Goal: Task Accomplishment & Management: Use online tool/utility

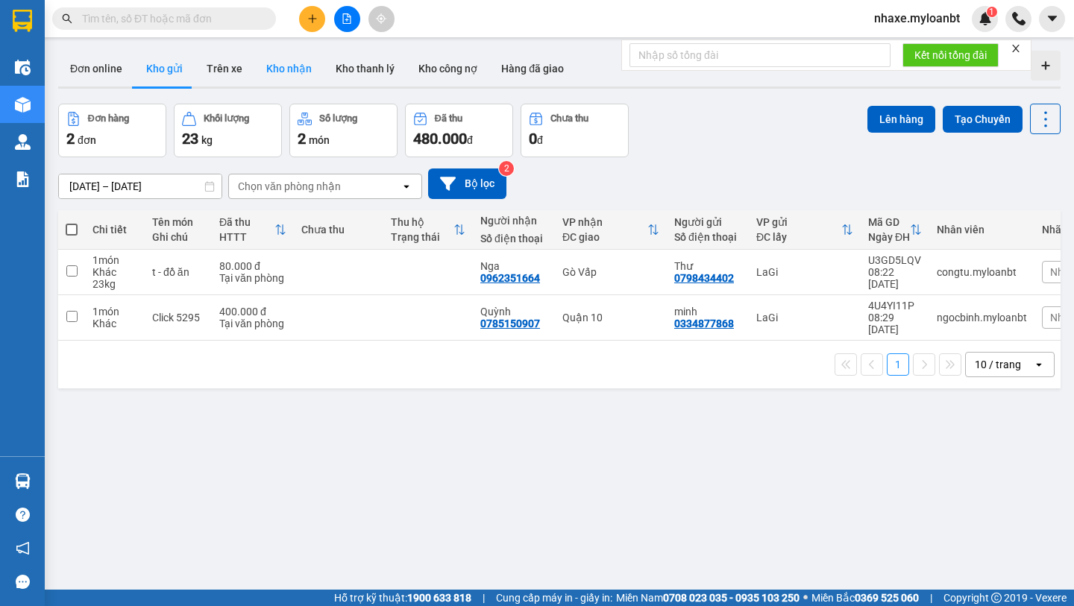
click at [276, 66] on button "Kho nhận" at bounding box center [288, 69] width 69 height 36
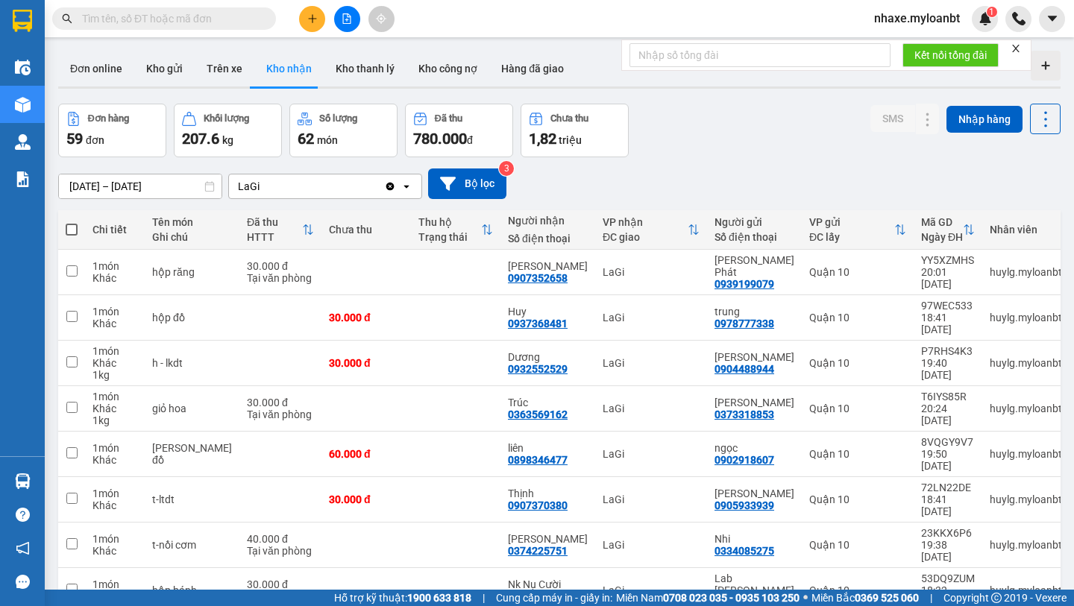
click at [159, 183] on input "[DATE] – [DATE]" at bounding box center [140, 187] width 163 height 24
click at [238, 70] on button "Trên xe" at bounding box center [225, 69] width 60 height 36
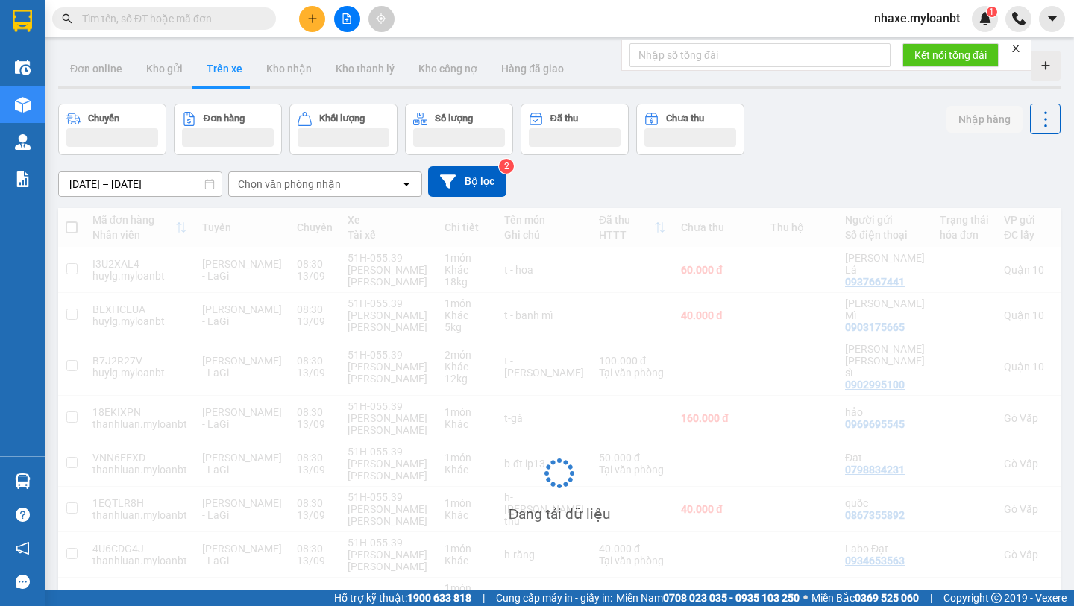
click at [161, 181] on input "[DATE] – [DATE]" at bounding box center [140, 184] width 163 height 24
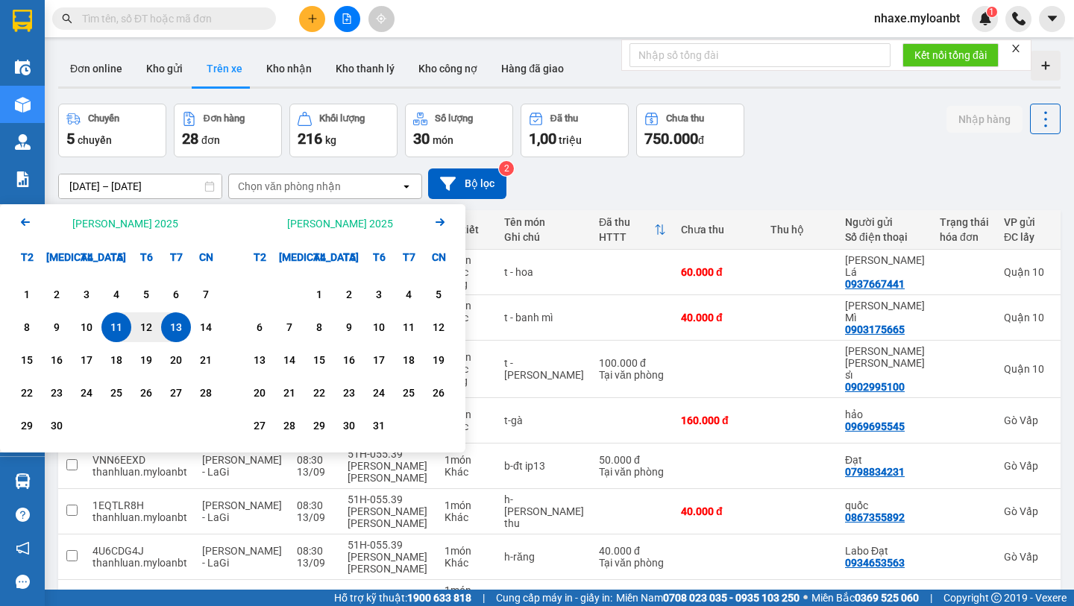
click at [26, 226] on icon "Arrow Left" at bounding box center [25, 222] width 18 height 18
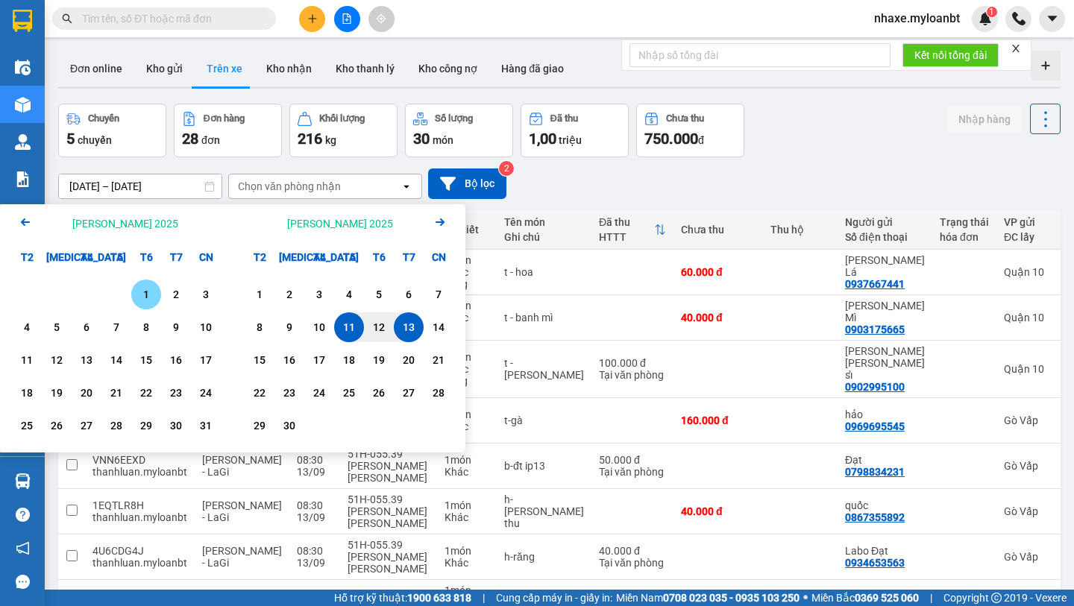
click at [153, 292] on div "1" at bounding box center [146, 295] width 21 height 18
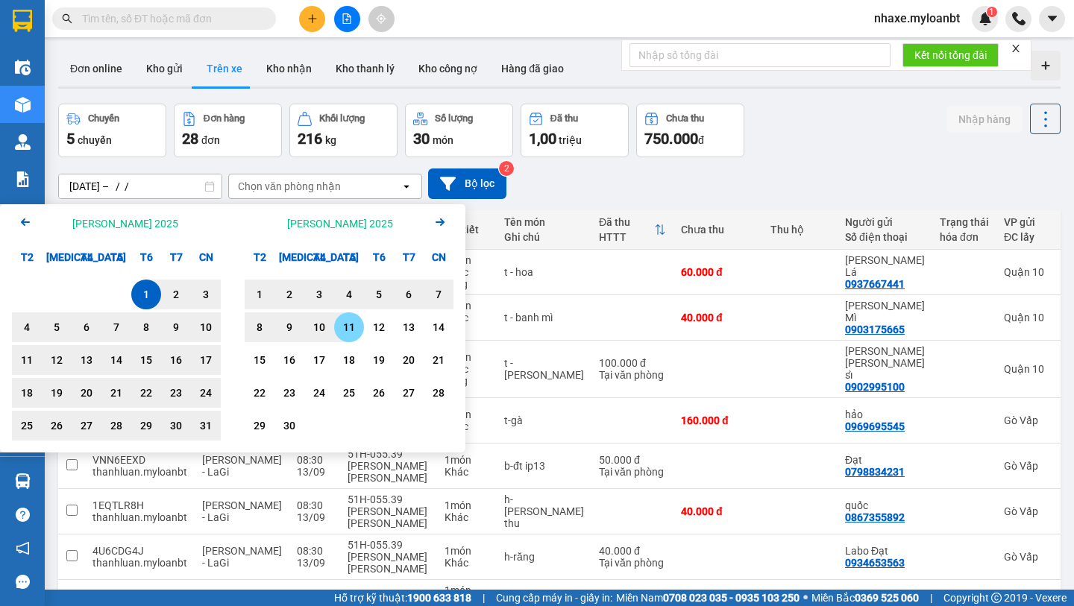
click at [338, 327] on div "11" at bounding box center [349, 328] width 30 height 30
type input "[DATE] – [DATE]"
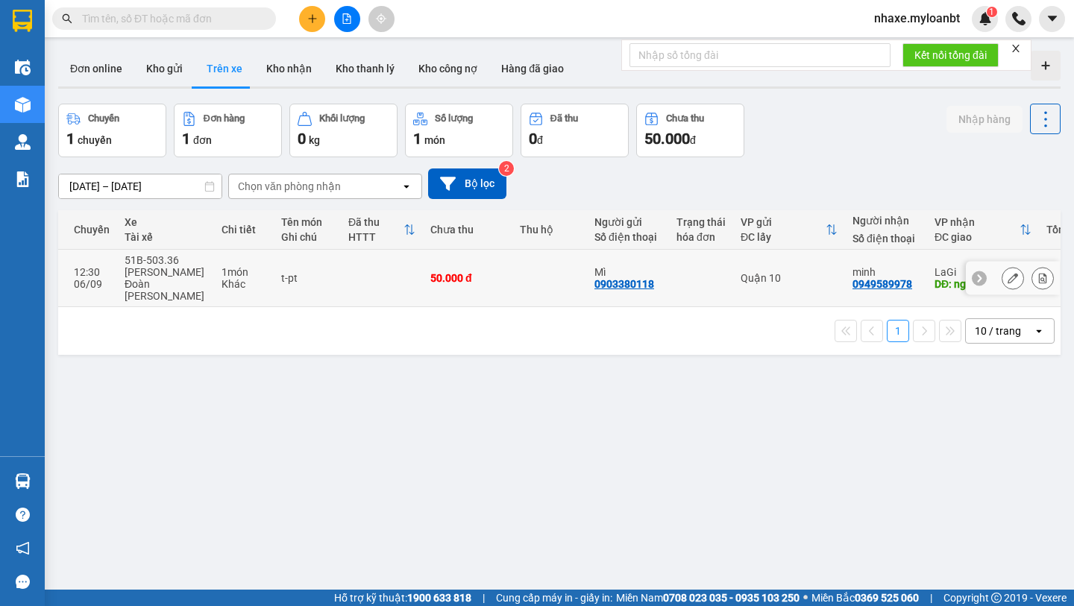
scroll to position [0, 239]
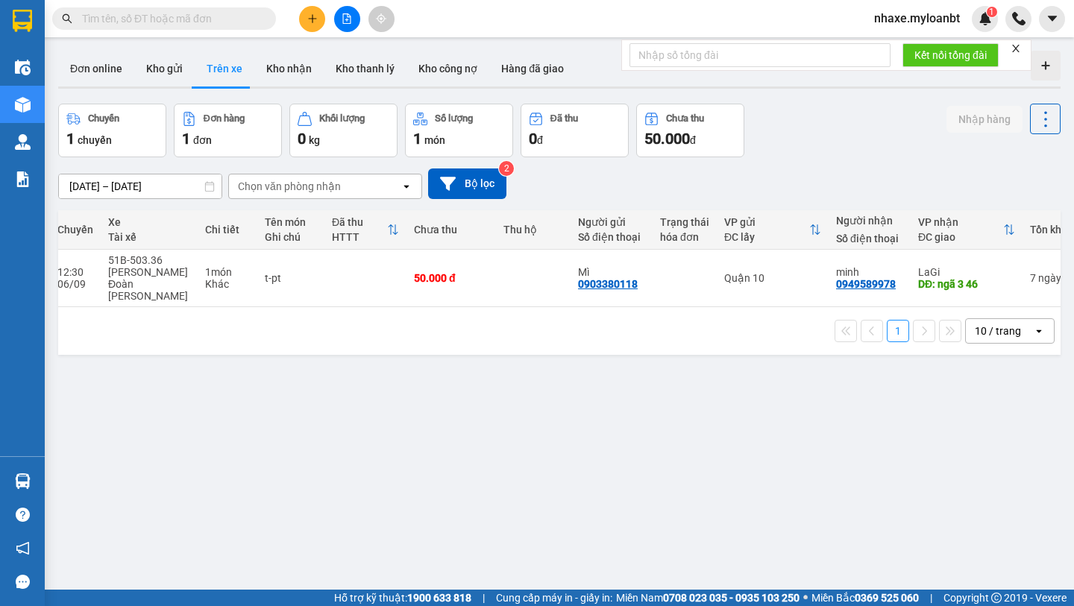
click at [672, 347] on div "ver 1.8.143 Đơn online Kho gửi Trên xe Kho [PERSON_NAME] [PERSON_NAME] [PERSON_…" at bounding box center [559, 348] width 1015 height 606
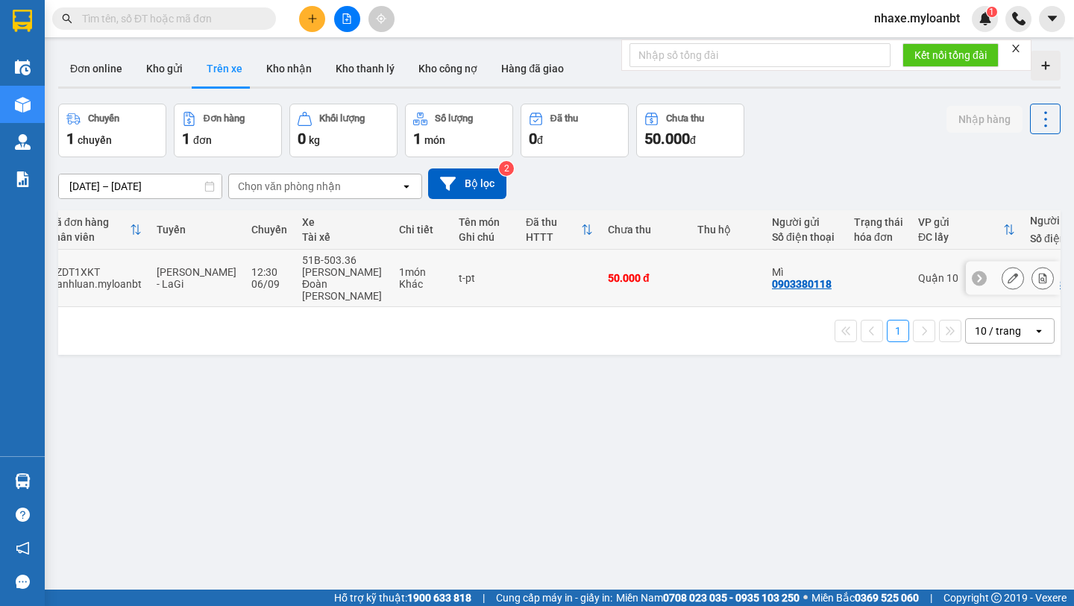
scroll to position [0, 0]
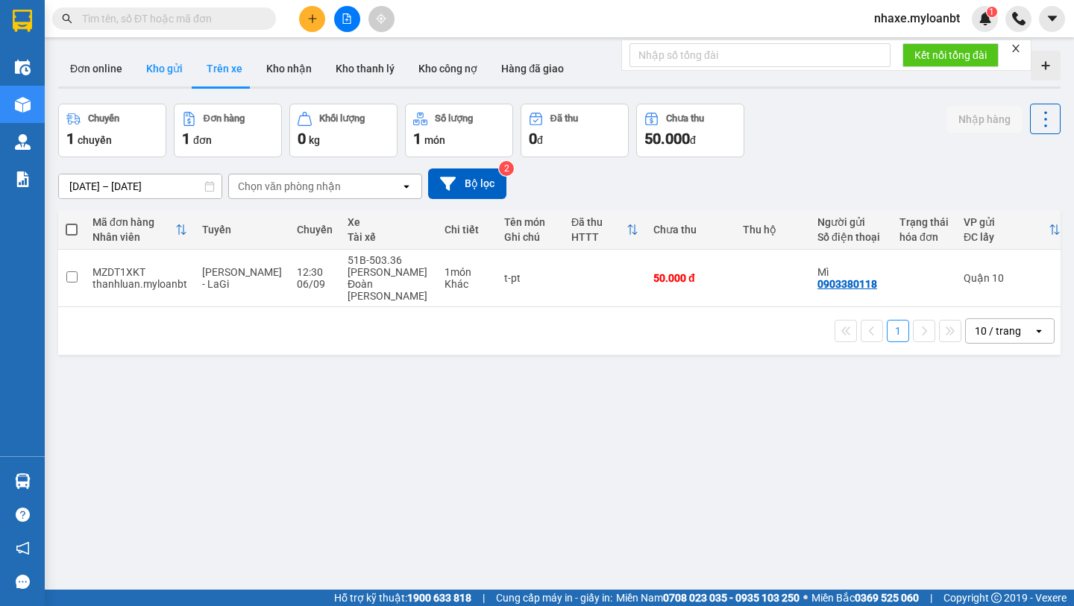
click at [162, 75] on button "Kho gửi" at bounding box center [164, 69] width 60 height 36
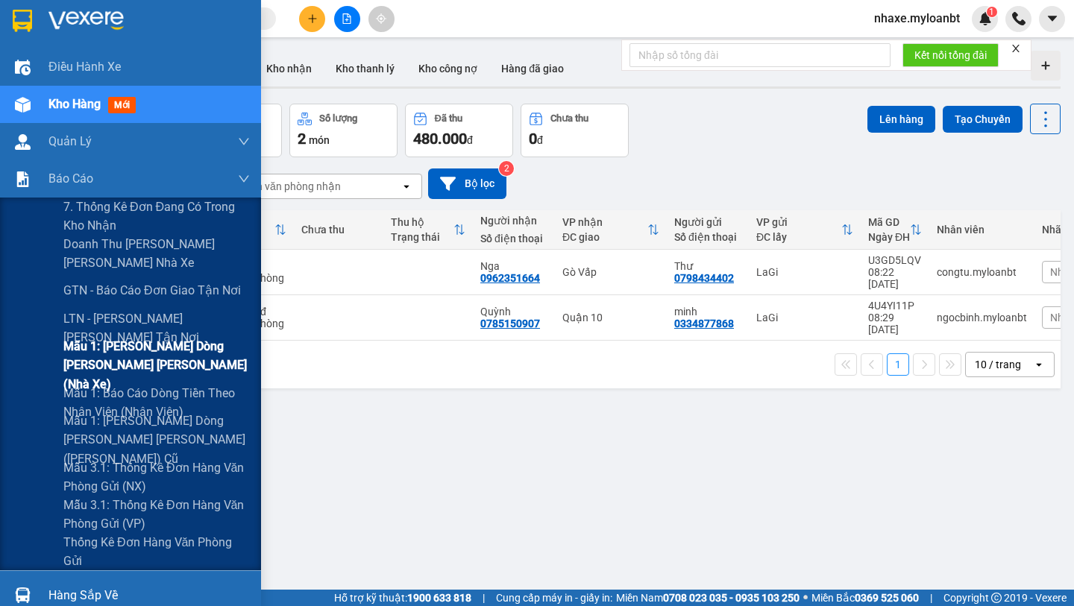
click at [137, 363] on span "Mẫu 1: [PERSON_NAME] dòng [PERSON_NAME] [PERSON_NAME] (Nhà xe)" at bounding box center [156, 365] width 186 height 56
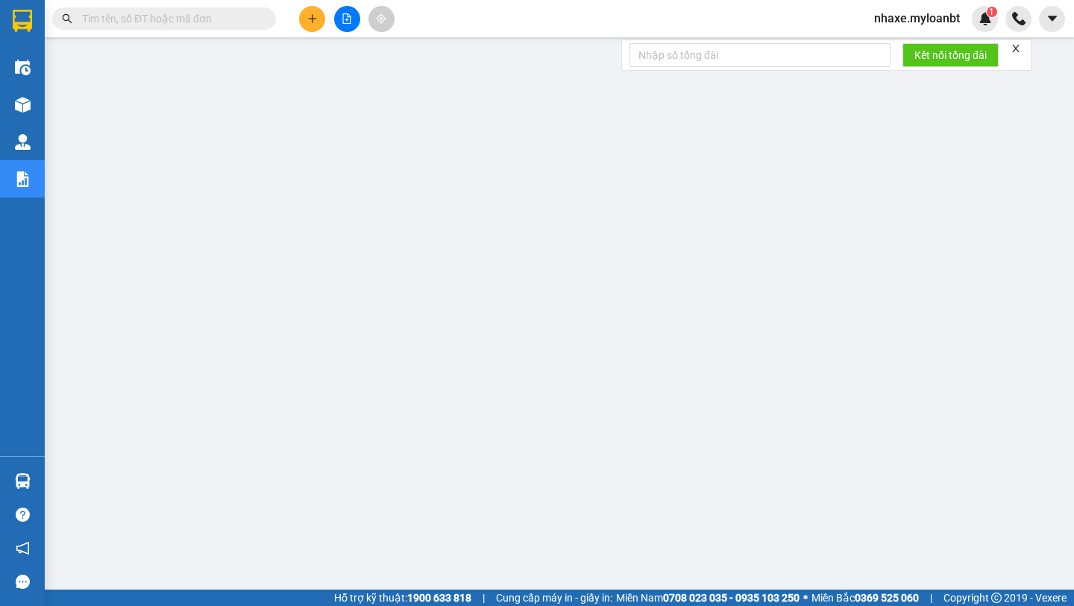
click at [246, 11] on input "text" at bounding box center [170, 18] width 176 height 16
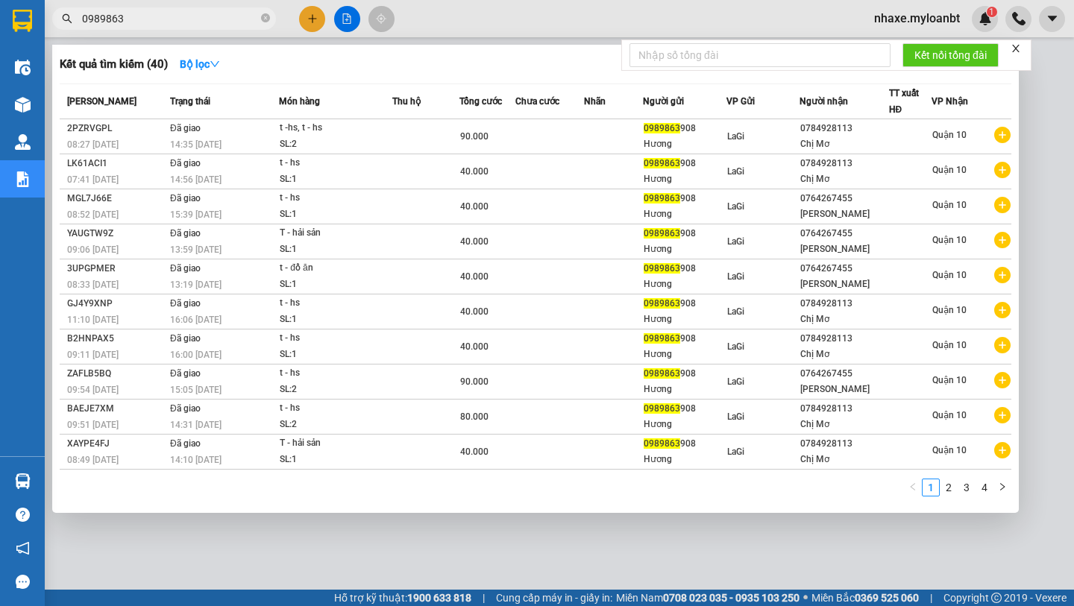
type input "0989863"
click at [263, 22] on icon "close-circle" at bounding box center [265, 17] width 9 height 9
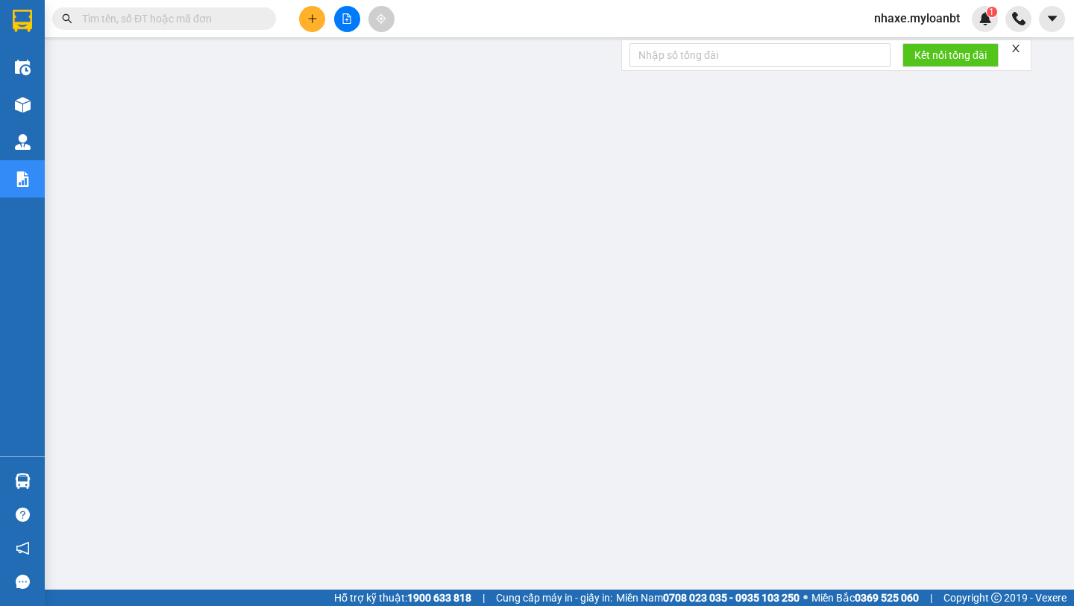
click at [248, 22] on input "text" at bounding box center [170, 18] width 176 height 16
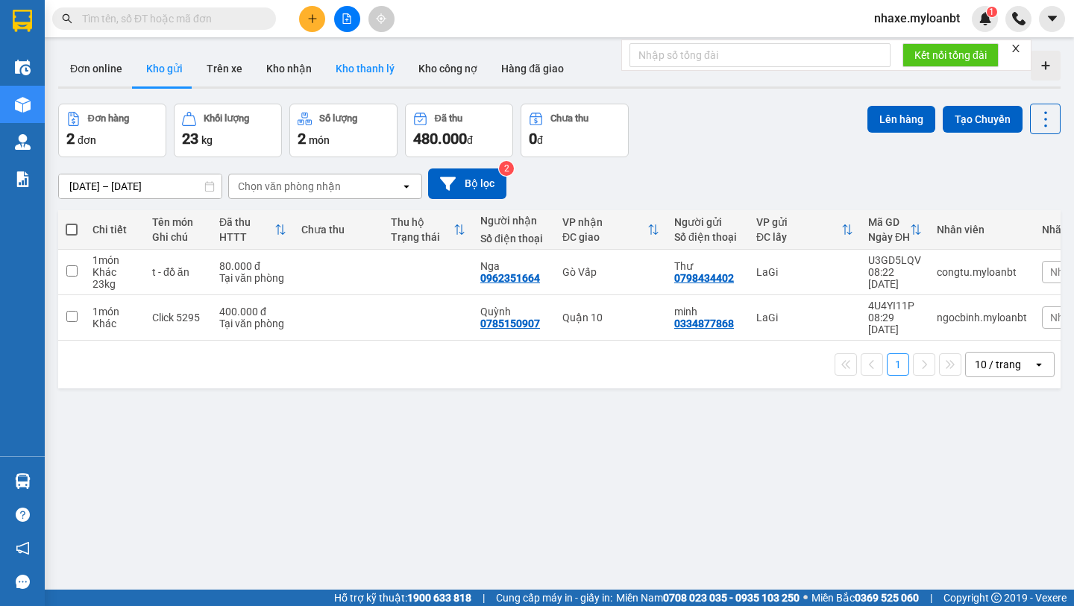
drag, startPoint x: 225, startPoint y: 75, endPoint x: 376, endPoint y: 68, distance: 151.6
click at [351, 78] on div "Đơn online Kho gửi Trên xe Kho nhận Kho thanh lý Kho công nợ Hàng đã giao" at bounding box center [559, 71] width 1003 height 40
click at [424, 69] on button "Kho công nợ" at bounding box center [448, 69] width 83 height 36
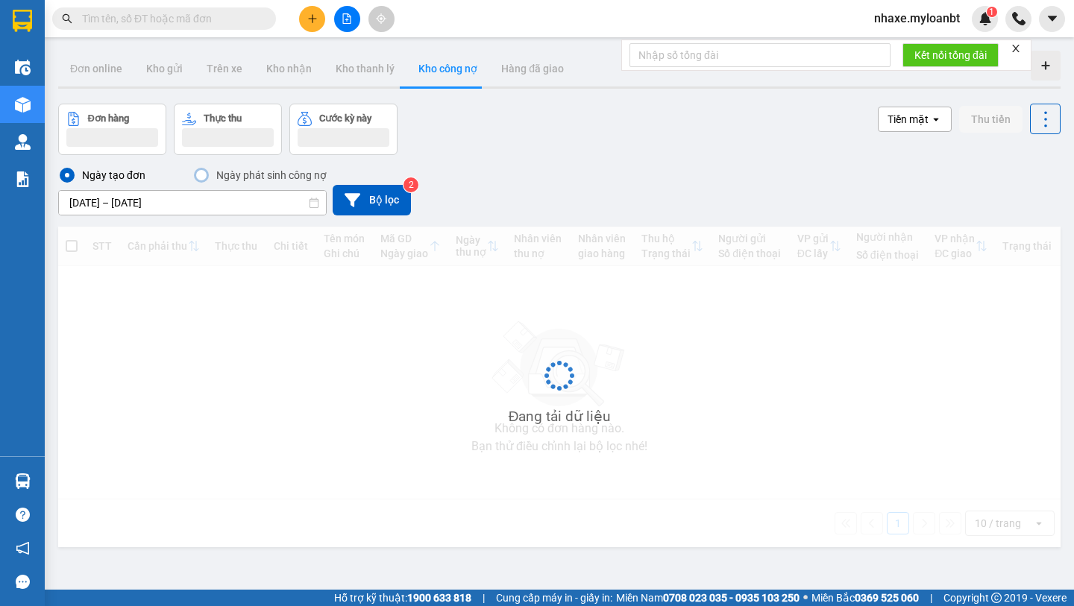
click at [145, 203] on input "10/09/2025 – 13/09/2025" at bounding box center [192, 203] width 267 height 24
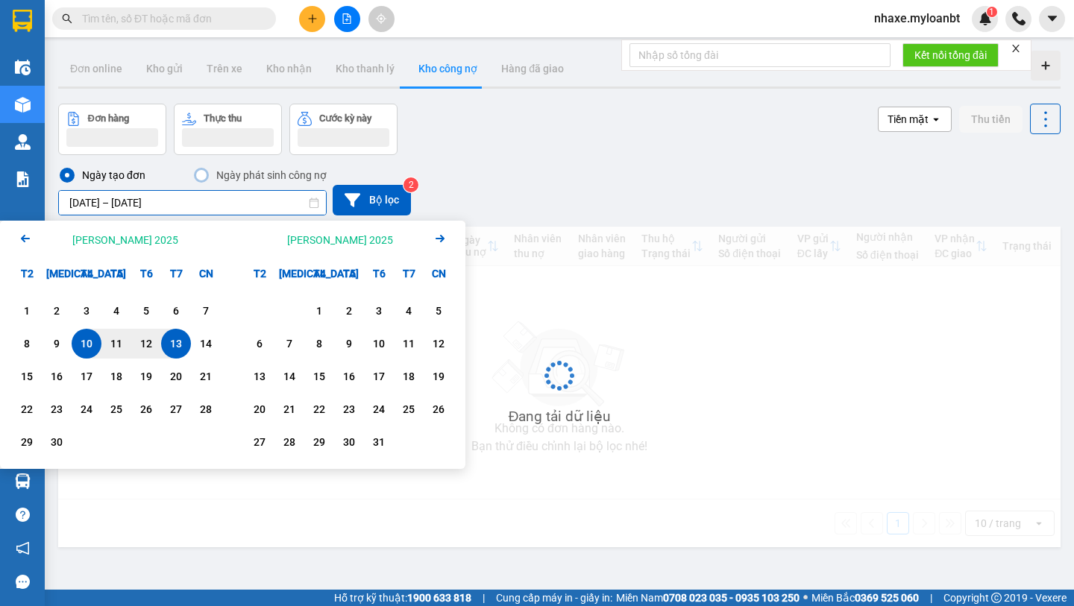
click at [25, 247] on icon "Arrow Left" at bounding box center [25, 239] width 18 height 18
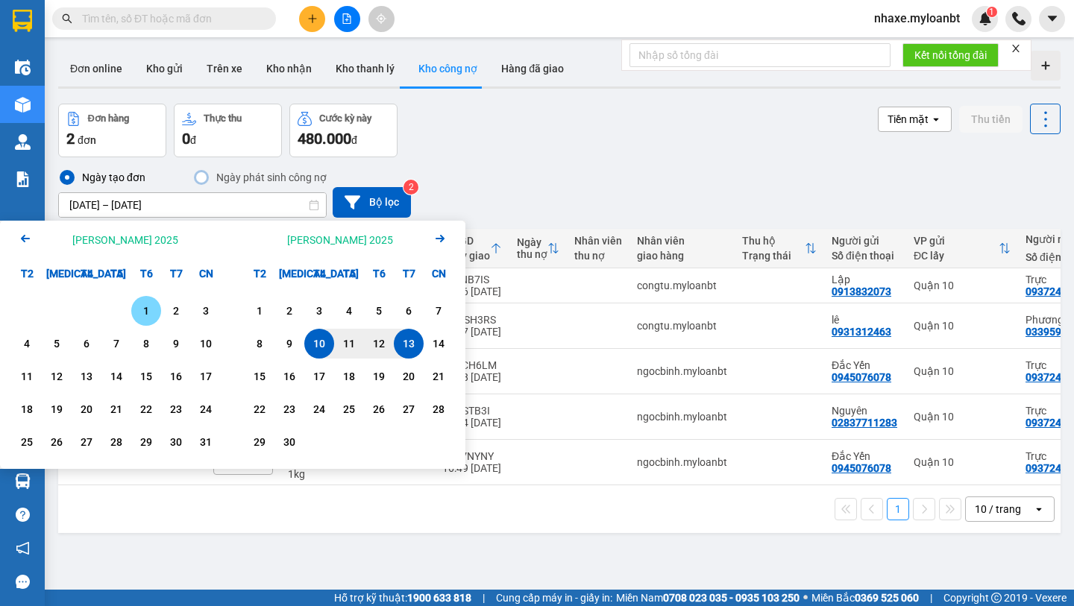
click at [149, 301] on div "1" at bounding box center [146, 311] width 30 height 30
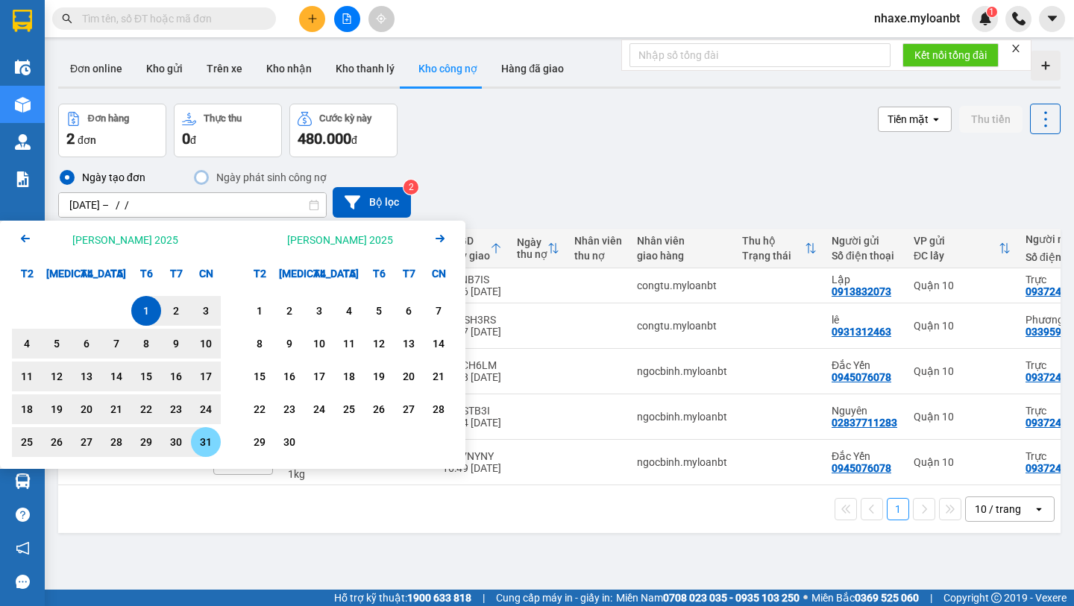
click at [211, 439] on div "31" at bounding box center [205, 442] width 21 height 18
type input "01/08/2025 – 31/08/2025"
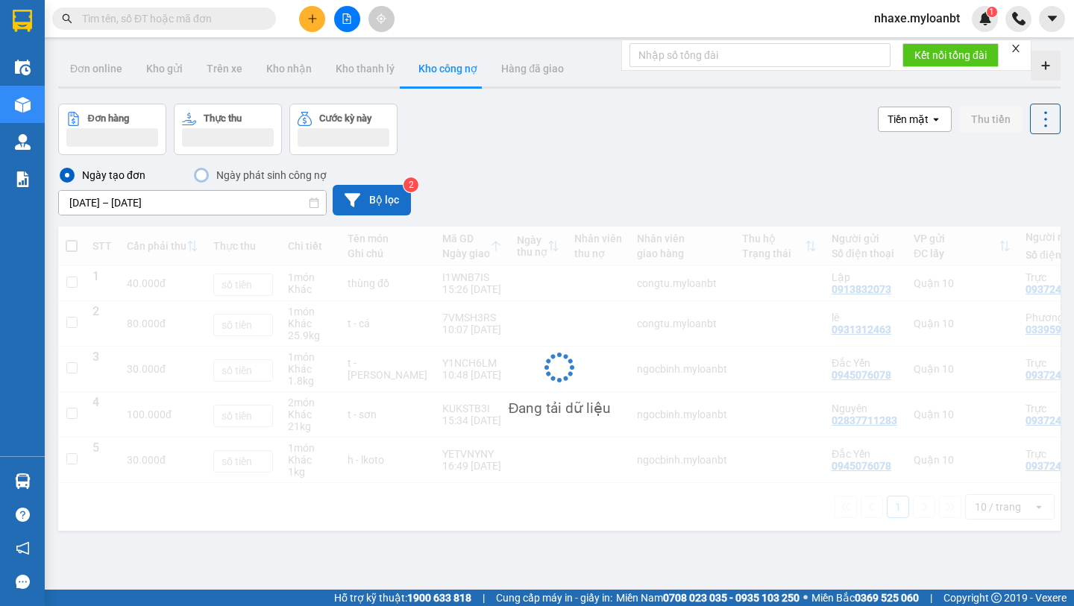
click at [349, 200] on icon at bounding box center [353, 199] width 16 height 13
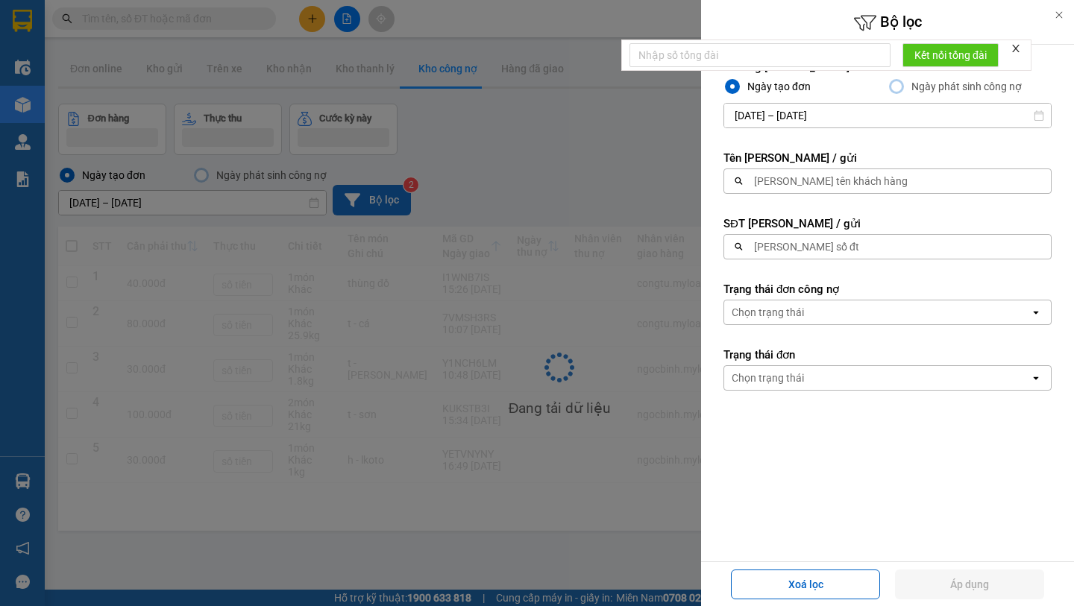
click at [768, 306] on div "Chọn trạng thái" at bounding box center [768, 312] width 72 height 15
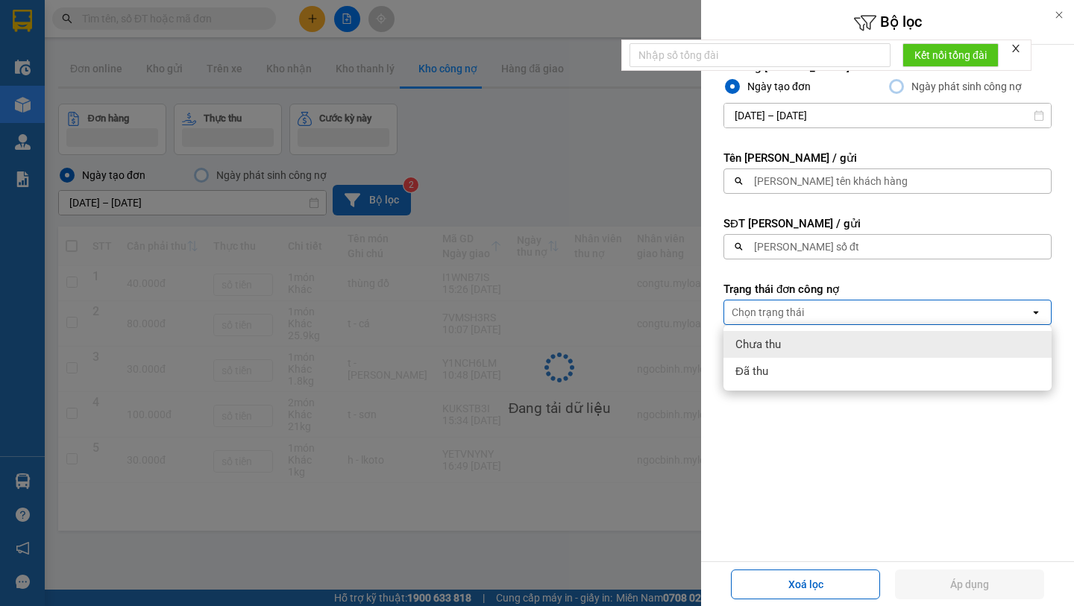
click at [770, 339] on span "Chưa thu" at bounding box center [759, 344] width 46 height 15
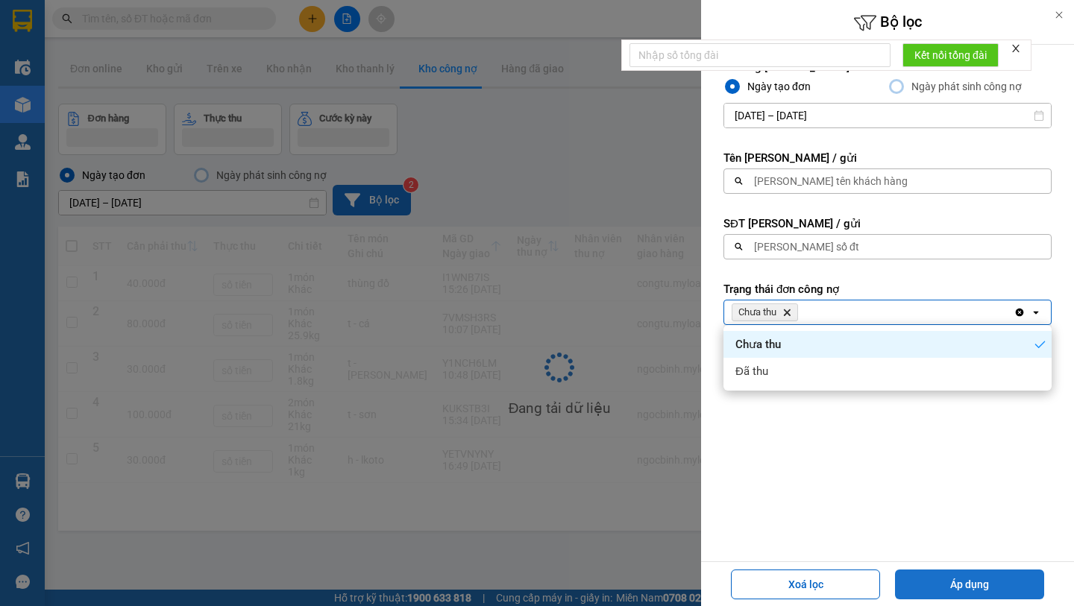
click at [938, 573] on button "Áp dụng" at bounding box center [969, 585] width 149 height 30
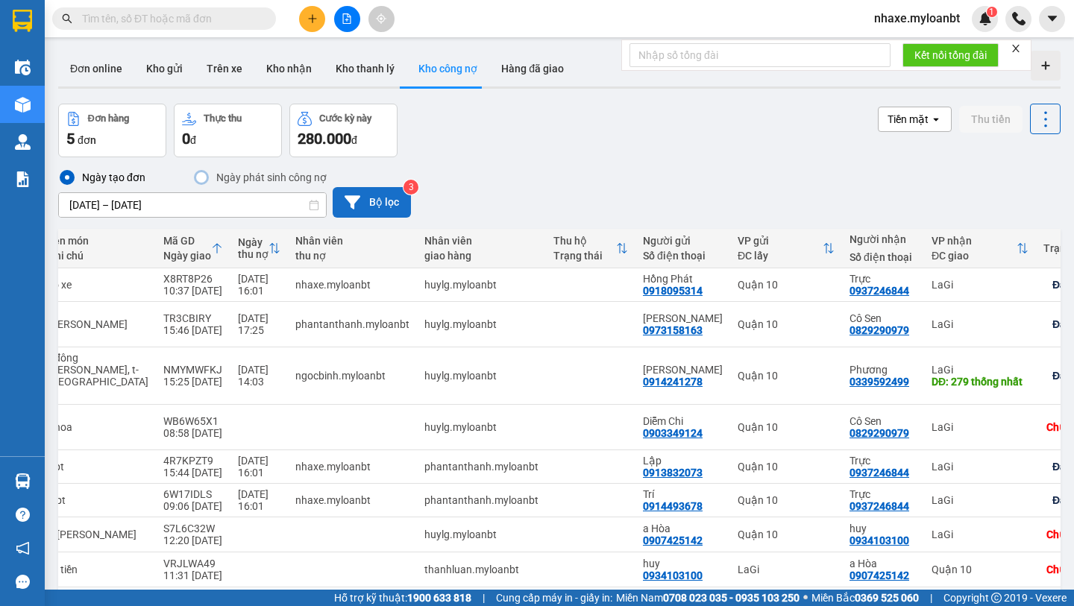
click at [387, 209] on button "Bộ lọc" at bounding box center [372, 202] width 78 height 31
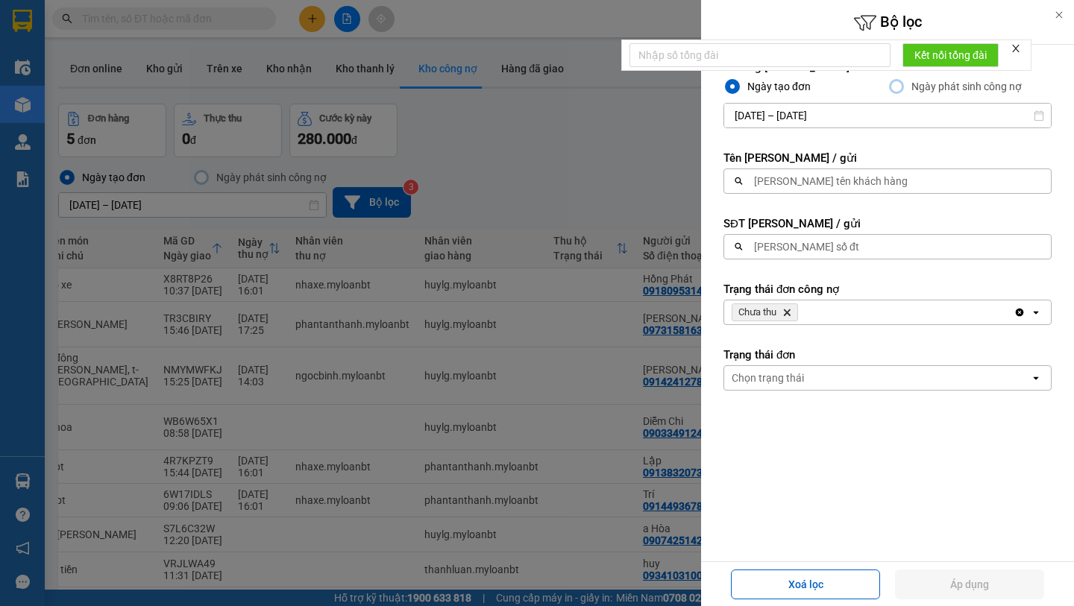
click at [791, 312] on icon "Delete" at bounding box center [787, 312] width 9 height 9
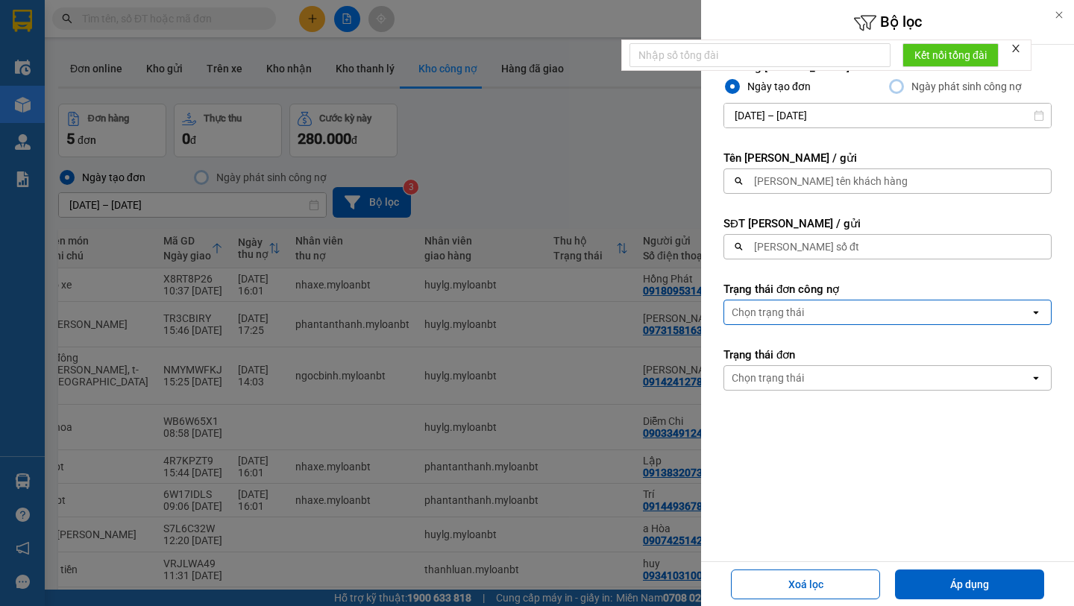
click at [791, 312] on div "Chọn trạng thái" at bounding box center [768, 312] width 72 height 15
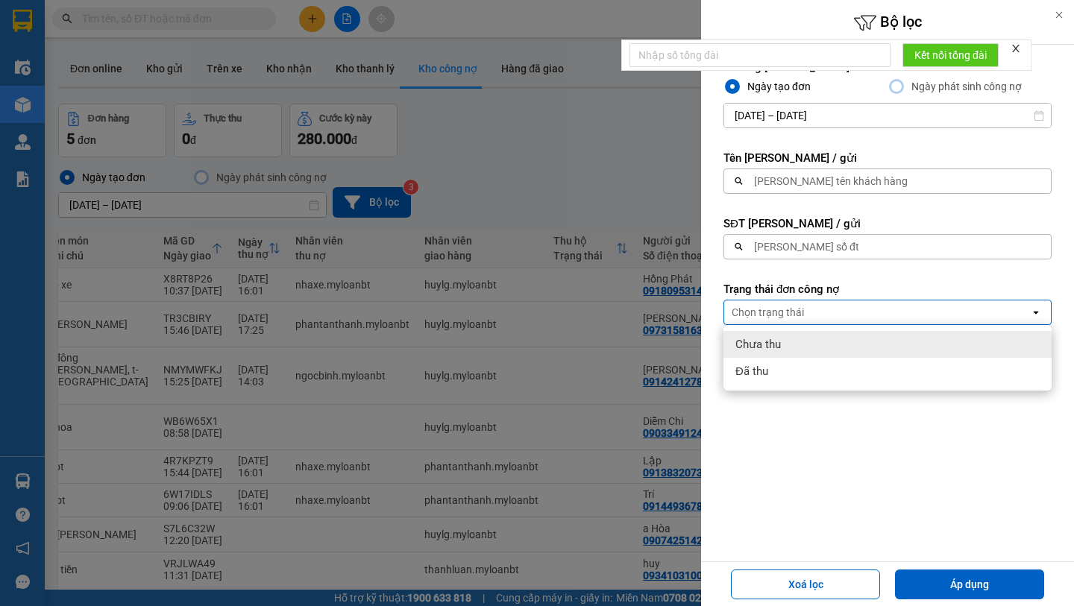
click at [785, 349] on div "Chưa thu" at bounding box center [888, 344] width 328 height 27
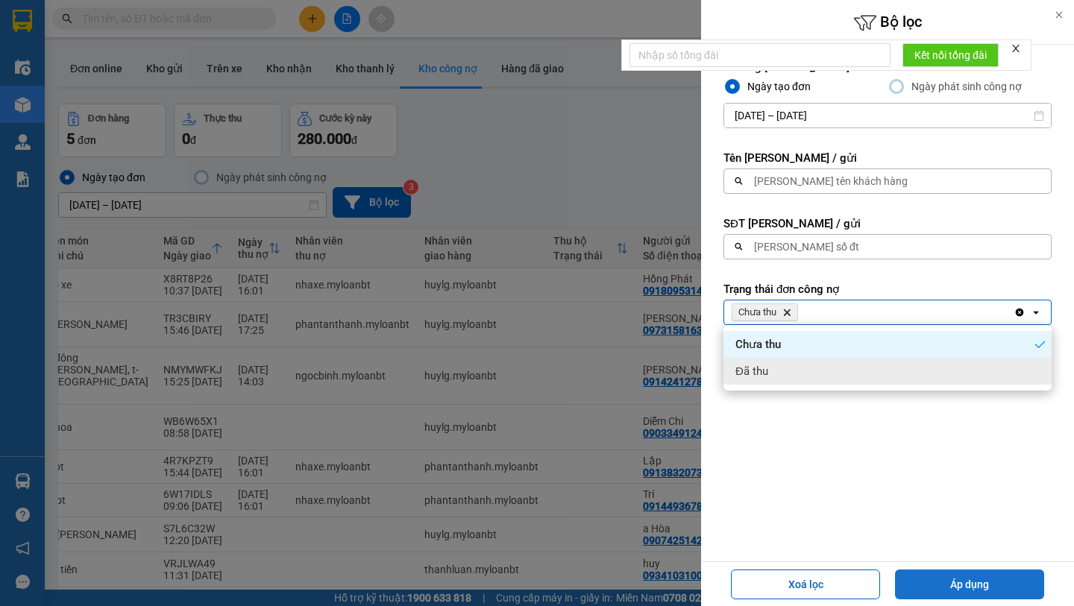
click at [1003, 589] on button "Áp dụng" at bounding box center [969, 585] width 149 height 30
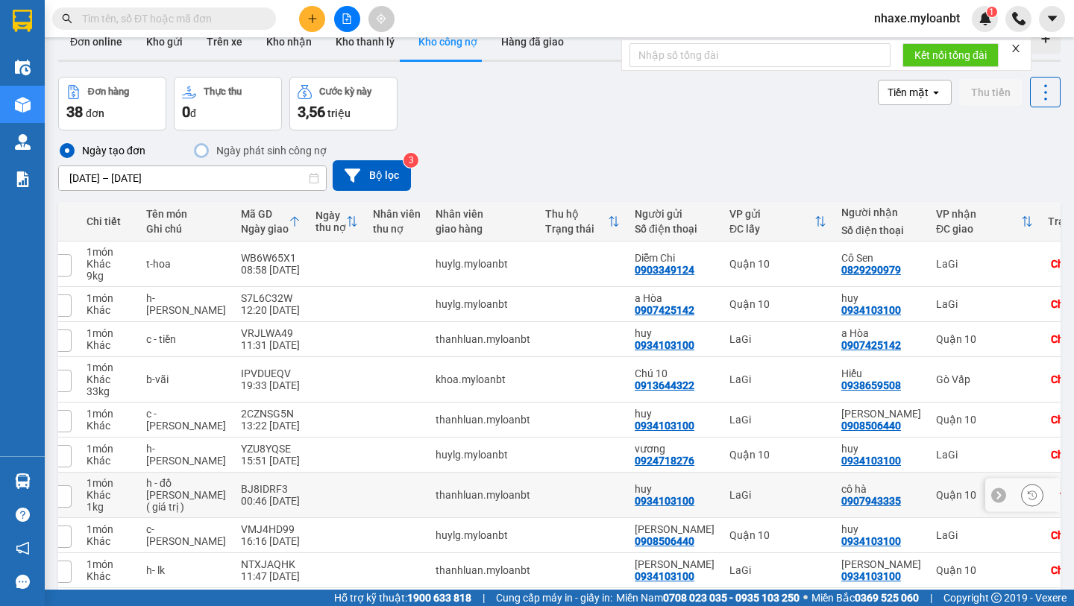
scroll to position [132, 0]
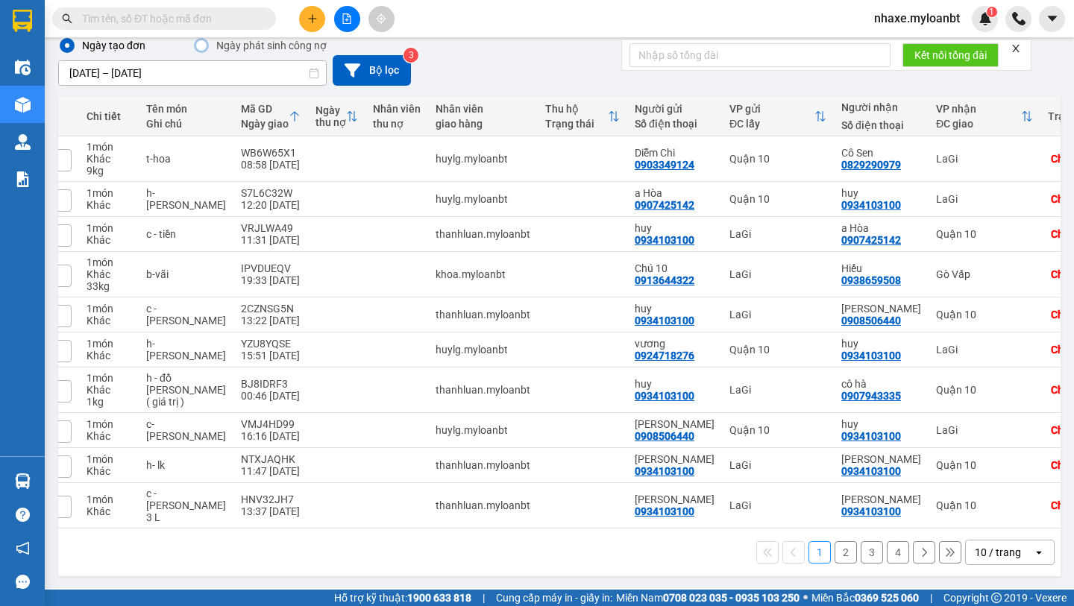
click at [857, 559] on div "1 2 3 4 10 / trang open" at bounding box center [559, 552] width 991 height 25
click at [852, 553] on button "2" at bounding box center [846, 553] width 22 height 22
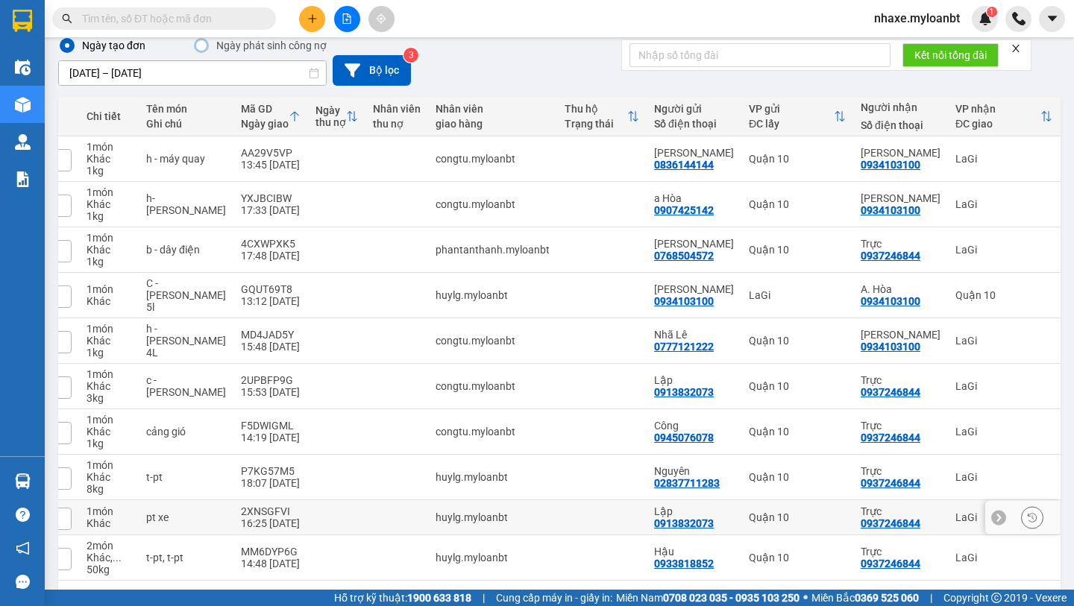
scroll to position [184, 0]
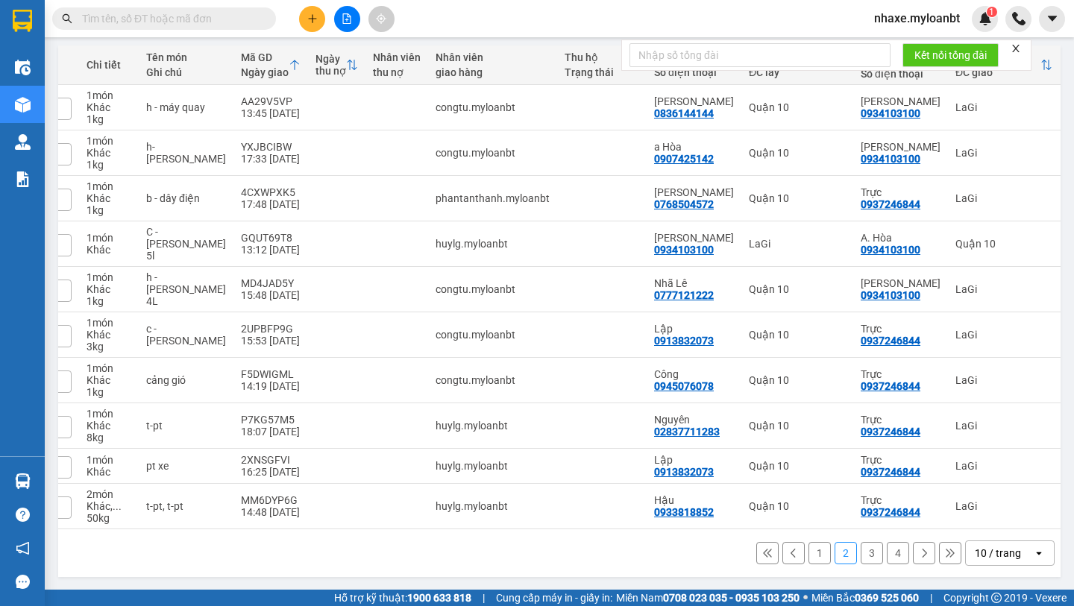
click at [766, 554] on icon at bounding box center [767, 553] width 8 height 8
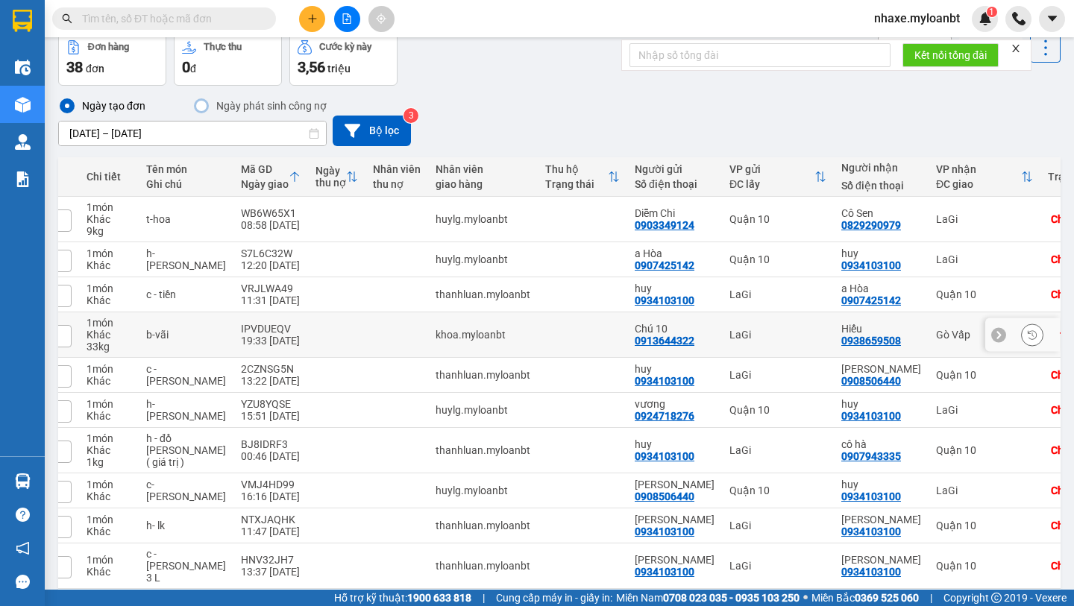
scroll to position [0, 0]
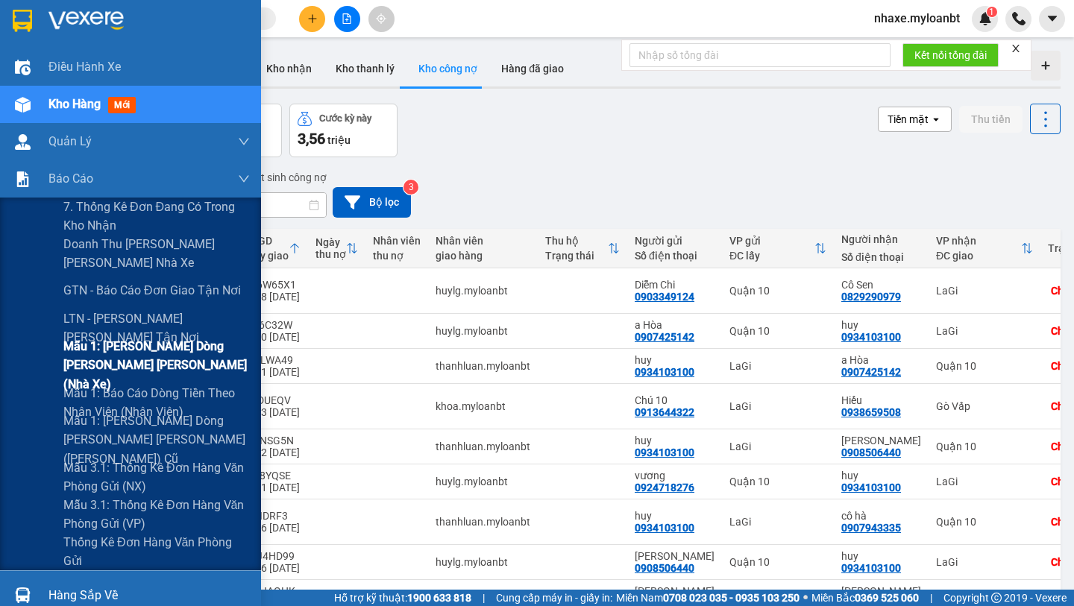
click at [122, 372] on span "Mẫu 1: [PERSON_NAME] dòng [PERSON_NAME] [PERSON_NAME] (Nhà xe)" at bounding box center [156, 365] width 186 height 56
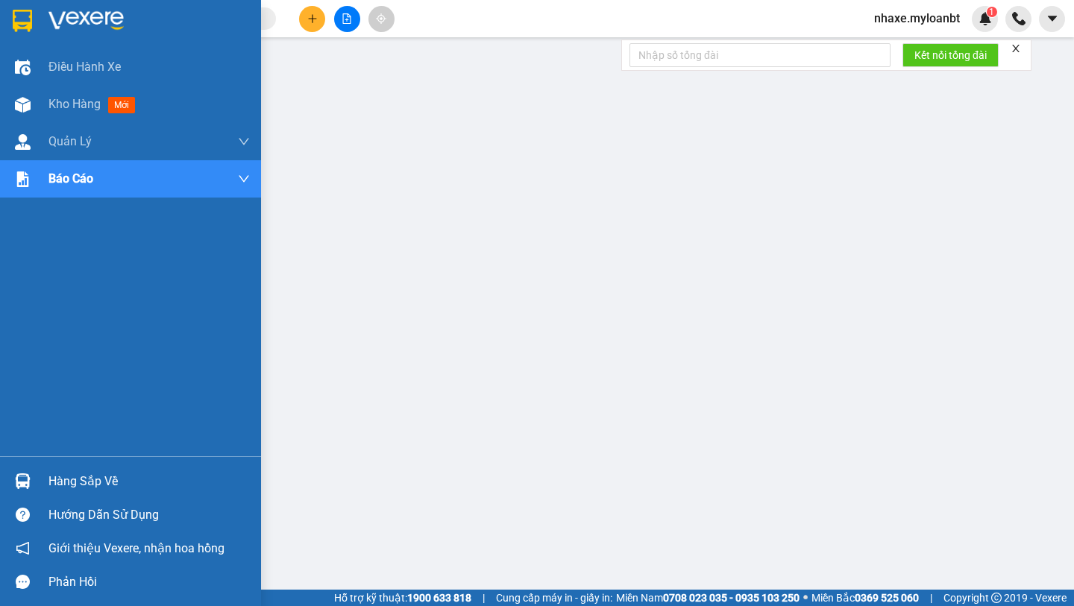
click at [13, 30] on img at bounding box center [22, 21] width 19 height 22
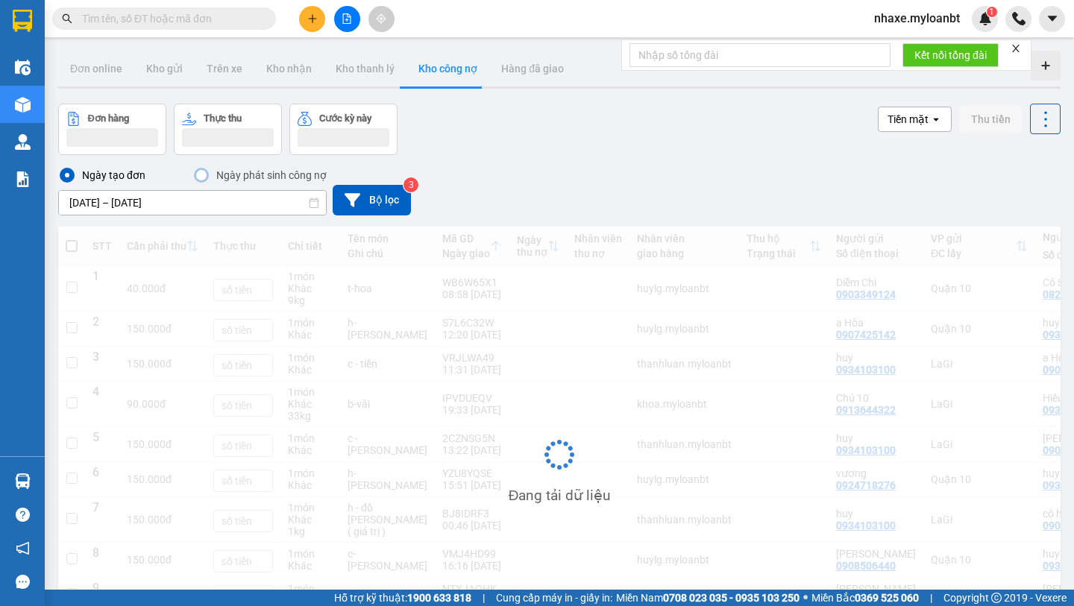
click at [230, 200] on input "01/08/2025 – 31/08/2025" at bounding box center [192, 203] width 267 height 24
click at [363, 210] on button "Bộ lọc" at bounding box center [372, 200] width 78 height 31
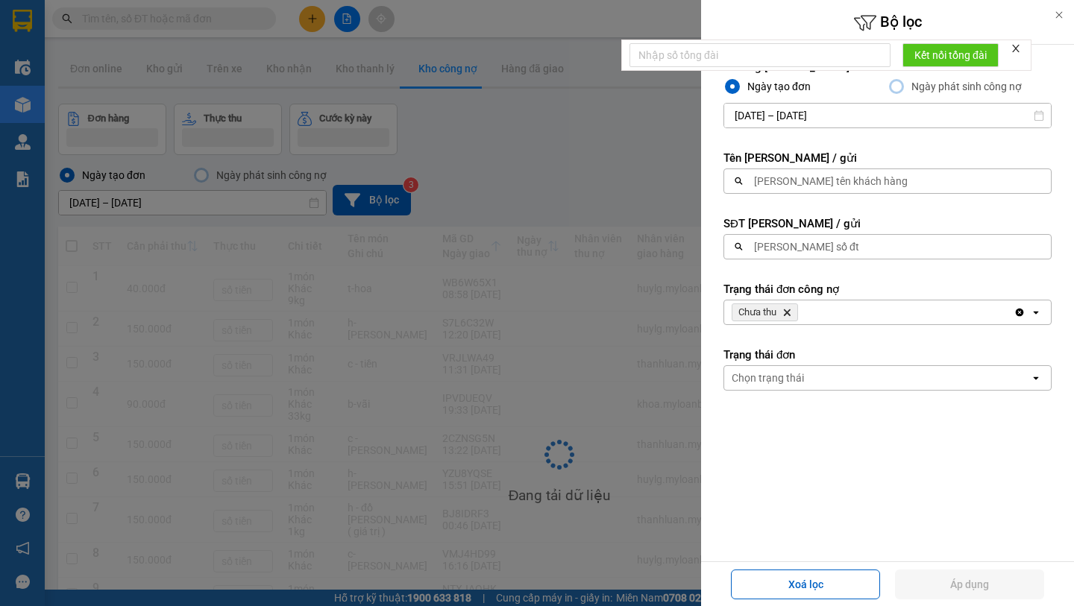
click at [769, 245] on div "Tìm số đt" at bounding box center [806, 246] width 105 height 15
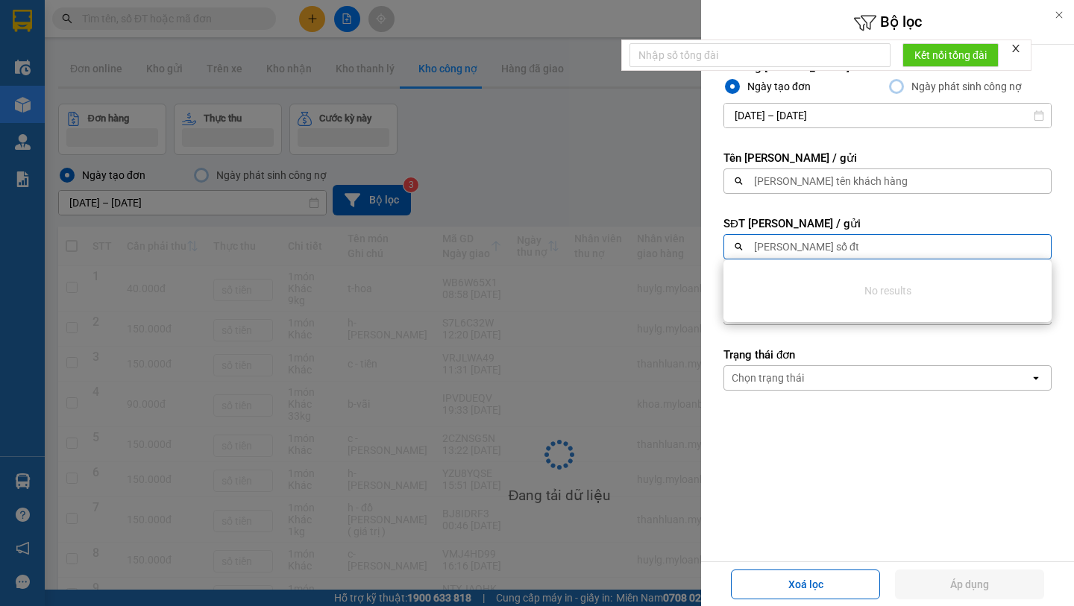
paste input "0937246844"
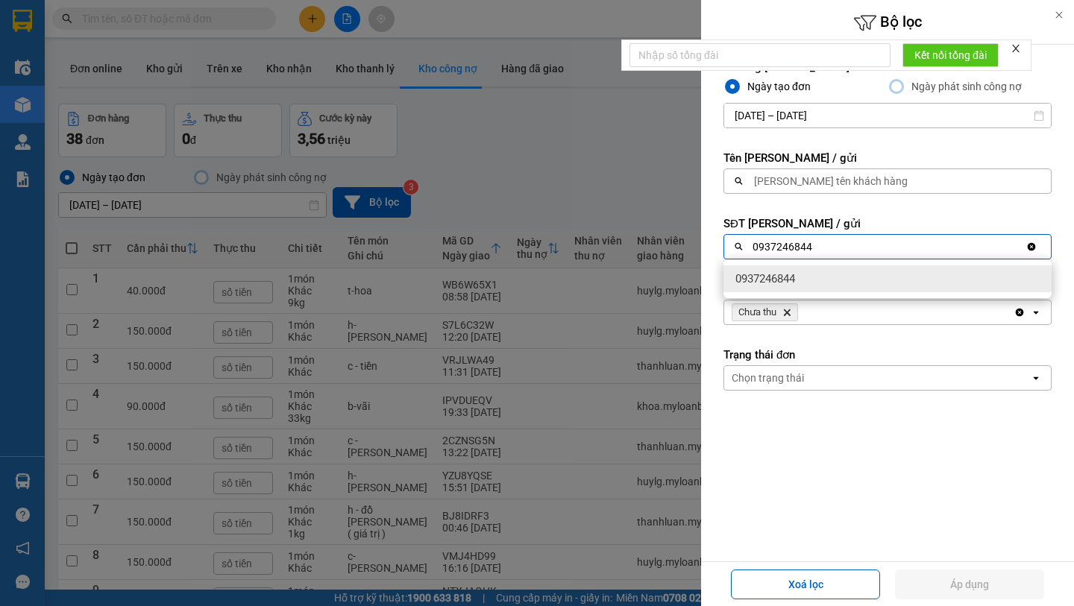
type input "0937246844"
click at [837, 275] on div "0937246844" at bounding box center [888, 279] width 328 height 27
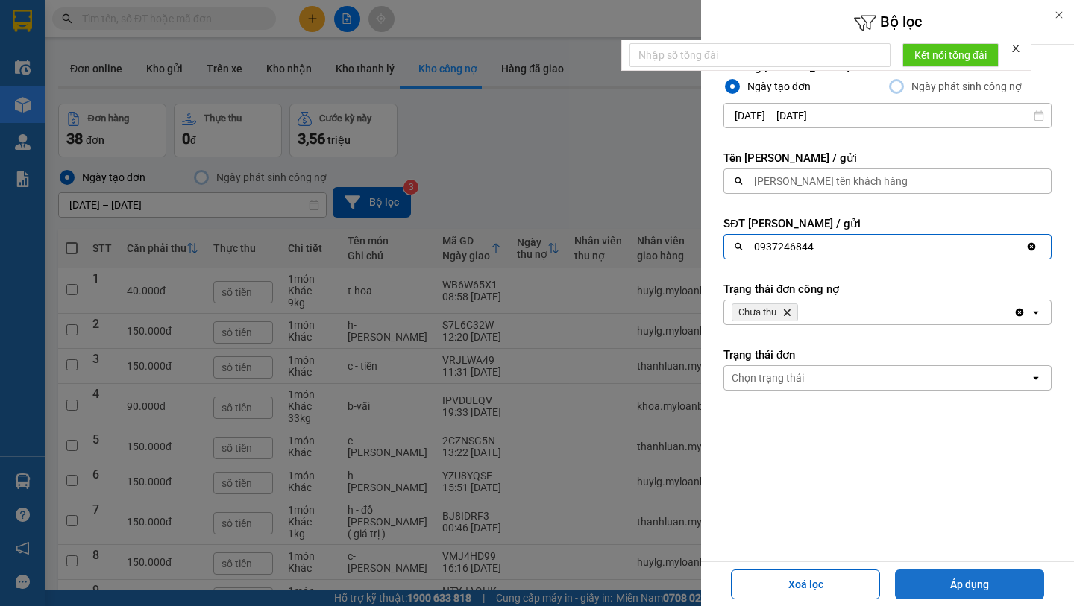
click at [929, 589] on button "Áp dụng" at bounding box center [969, 585] width 149 height 30
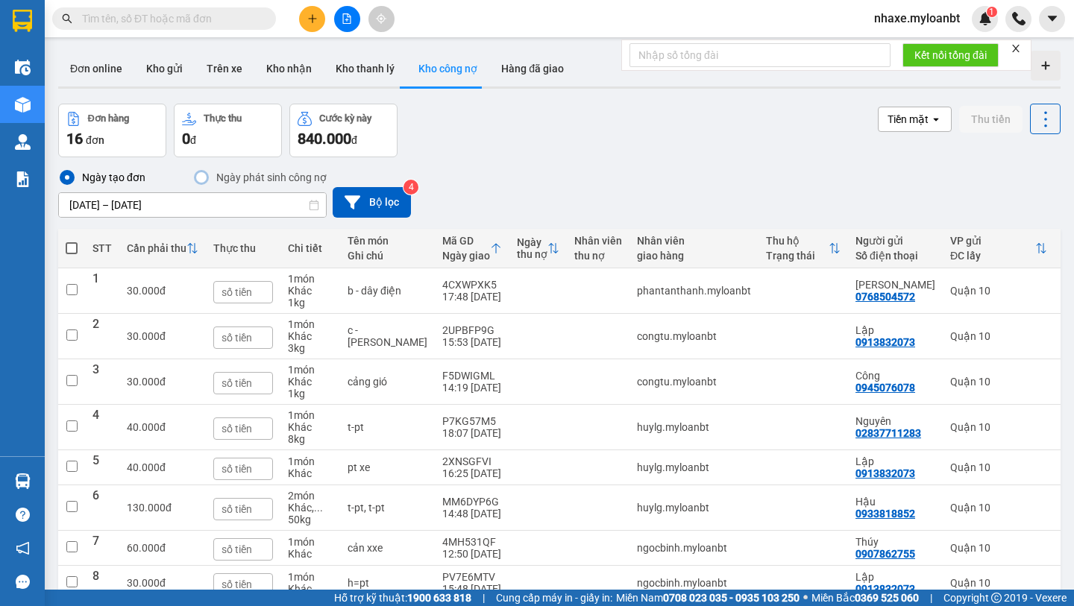
click at [69, 247] on span at bounding box center [72, 248] width 12 height 12
click at [72, 241] on input "checkbox" at bounding box center [72, 241] width 0 height 0
checkbox input "true"
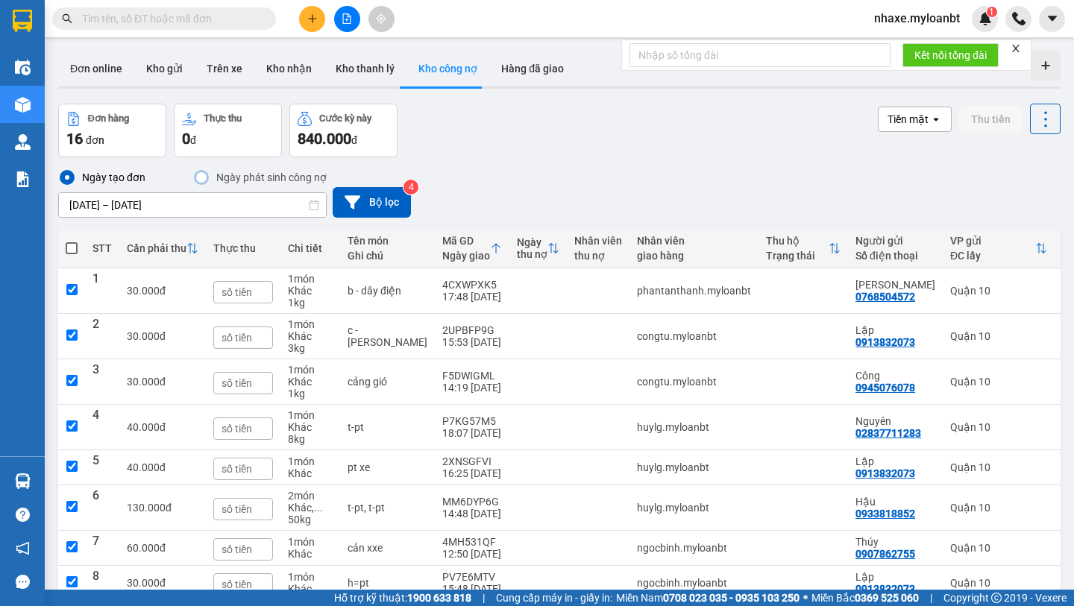
checkbox input "true"
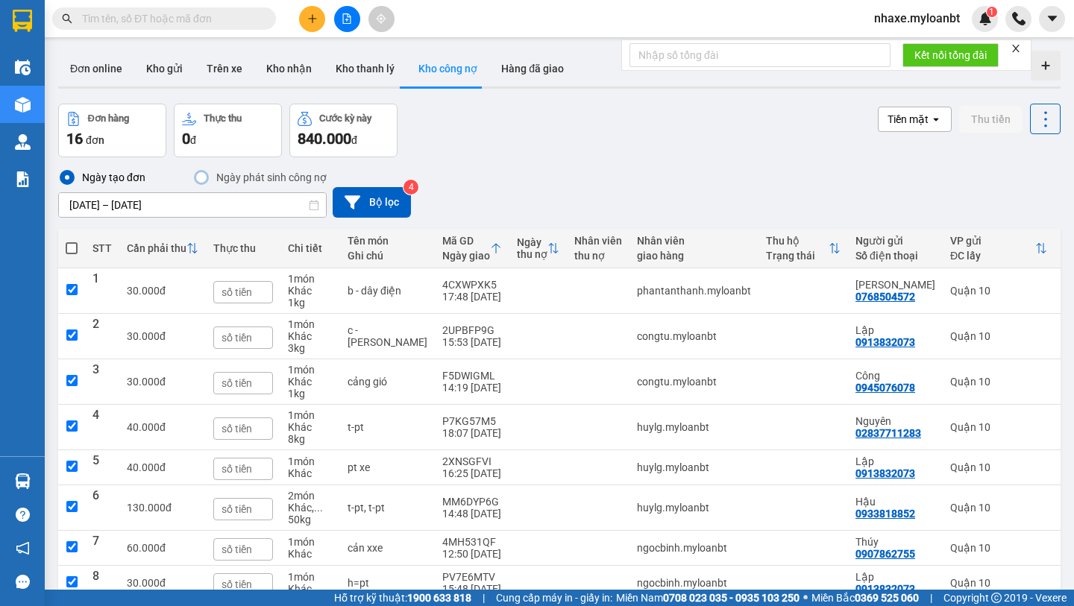
checkbox input "true"
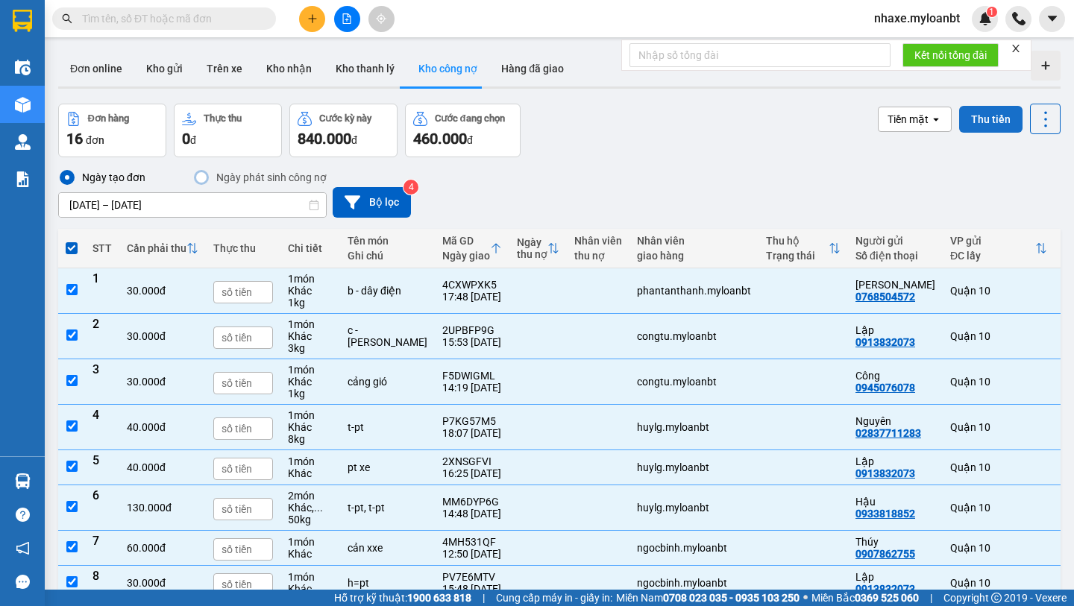
click at [967, 119] on button "Thu tiền" at bounding box center [990, 119] width 63 height 27
checkbox input "false"
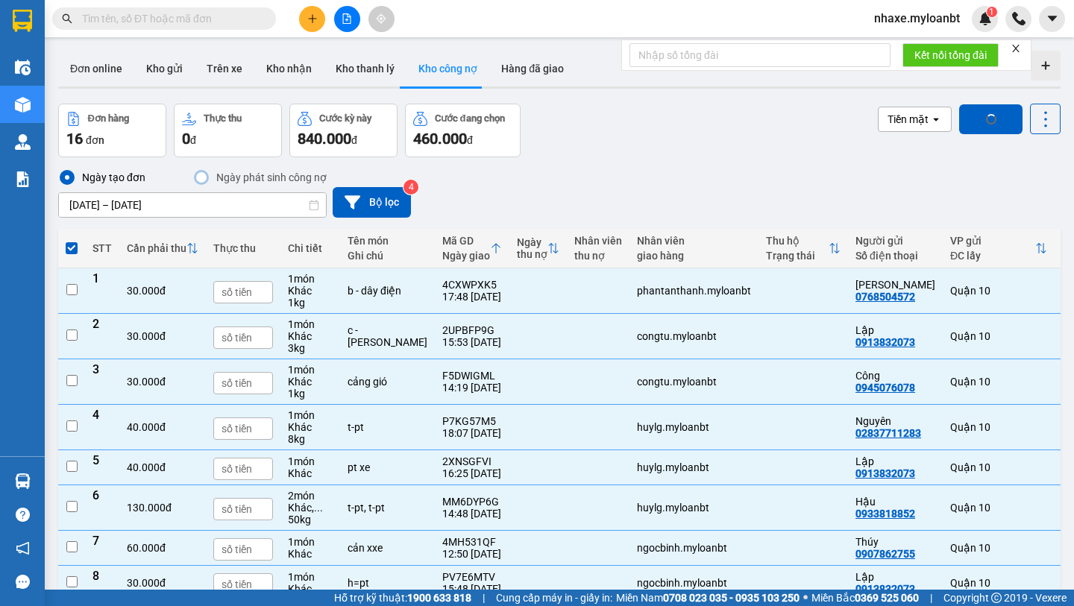
checkbox input "false"
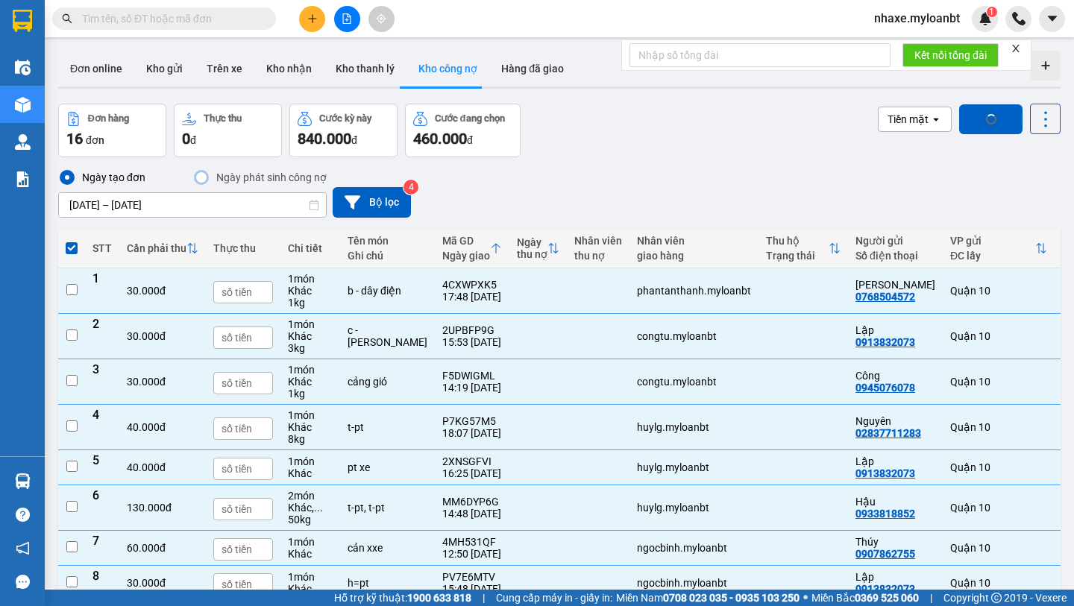
checkbox input "false"
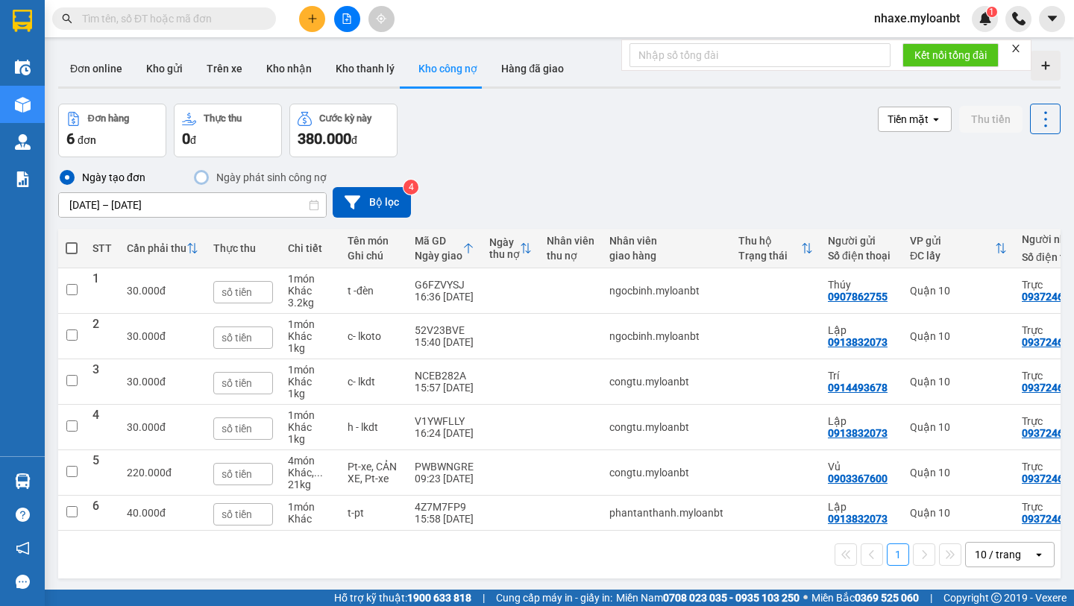
click at [67, 254] on label at bounding box center [72, 248] width 12 height 15
click at [72, 241] on input "checkbox" at bounding box center [72, 241] width 0 height 0
checkbox input "true"
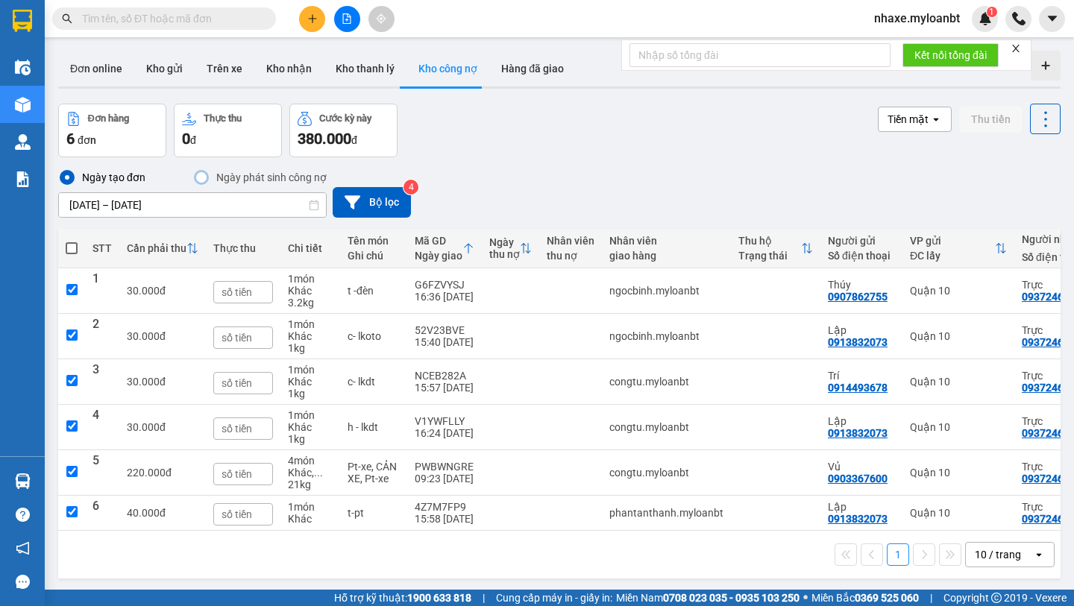
checkbox input "true"
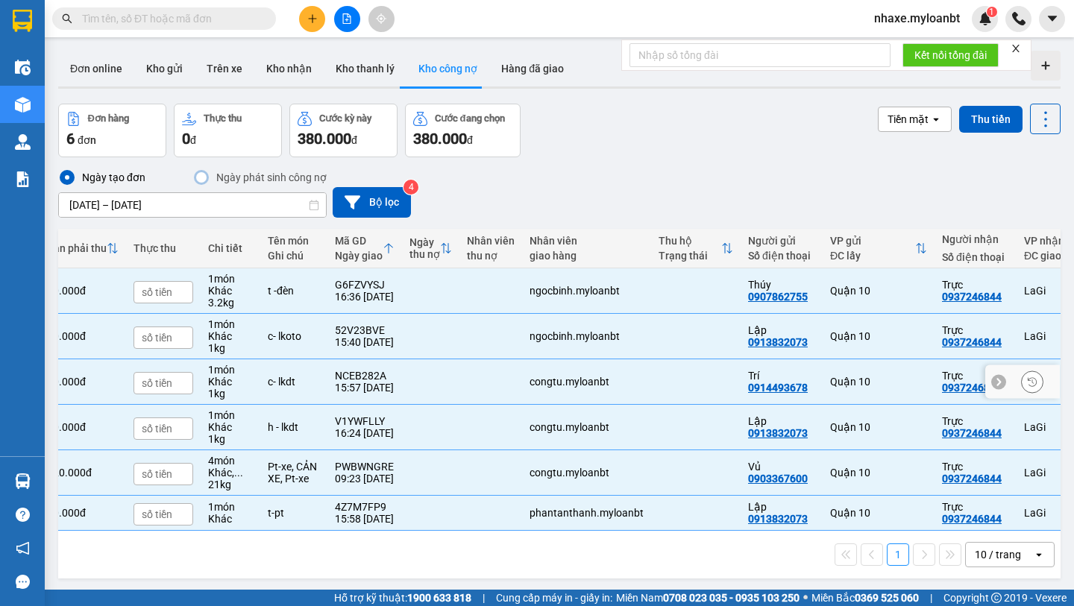
scroll to position [0, 221]
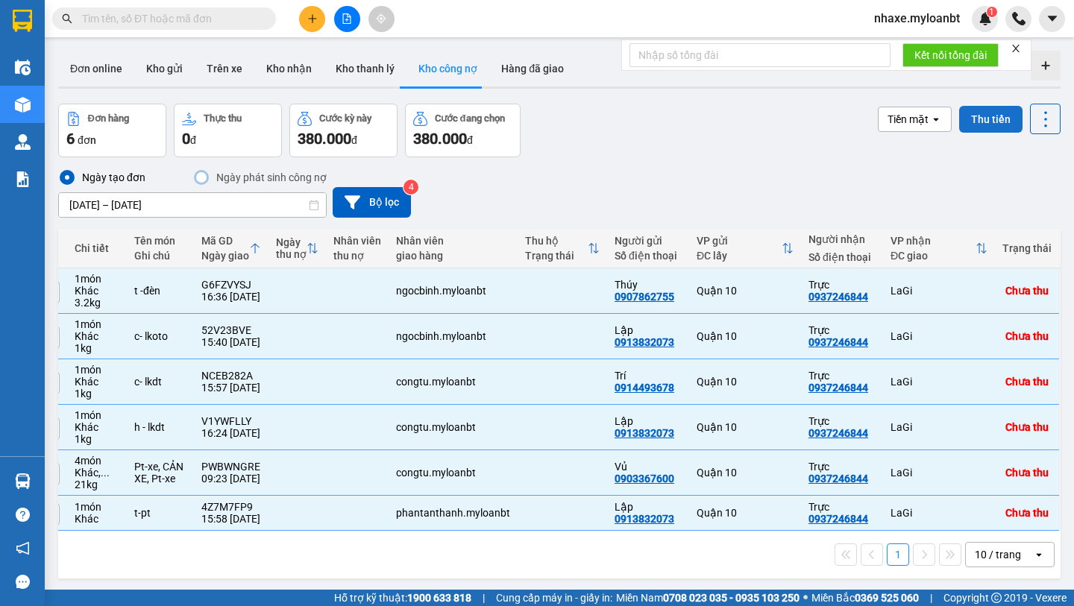
click at [989, 113] on button "Thu tiền" at bounding box center [990, 119] width 63 height 27
checkbox input "false"
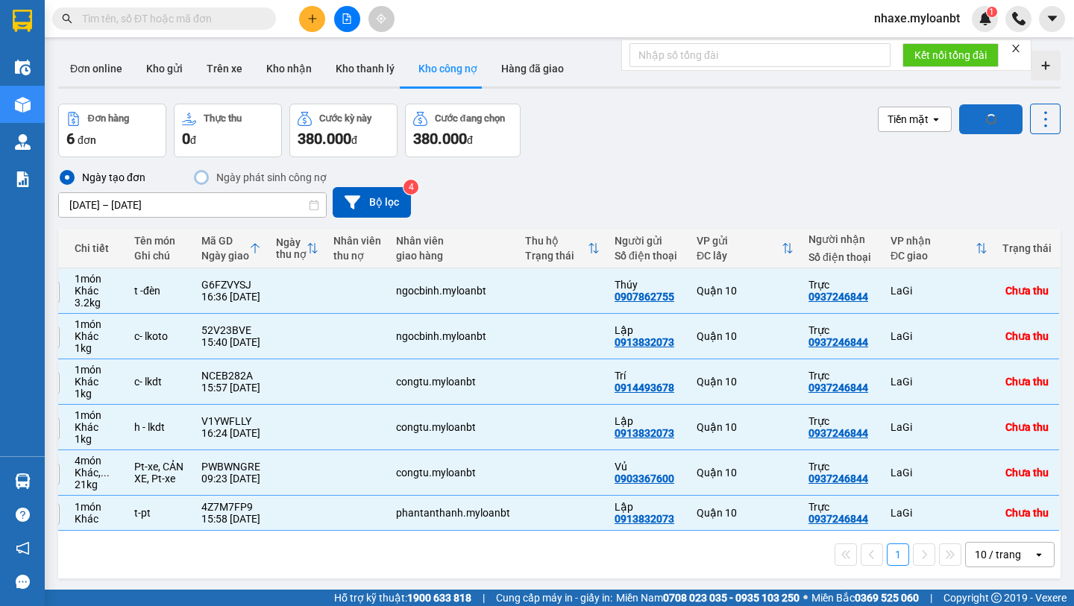
checkbox input "false"
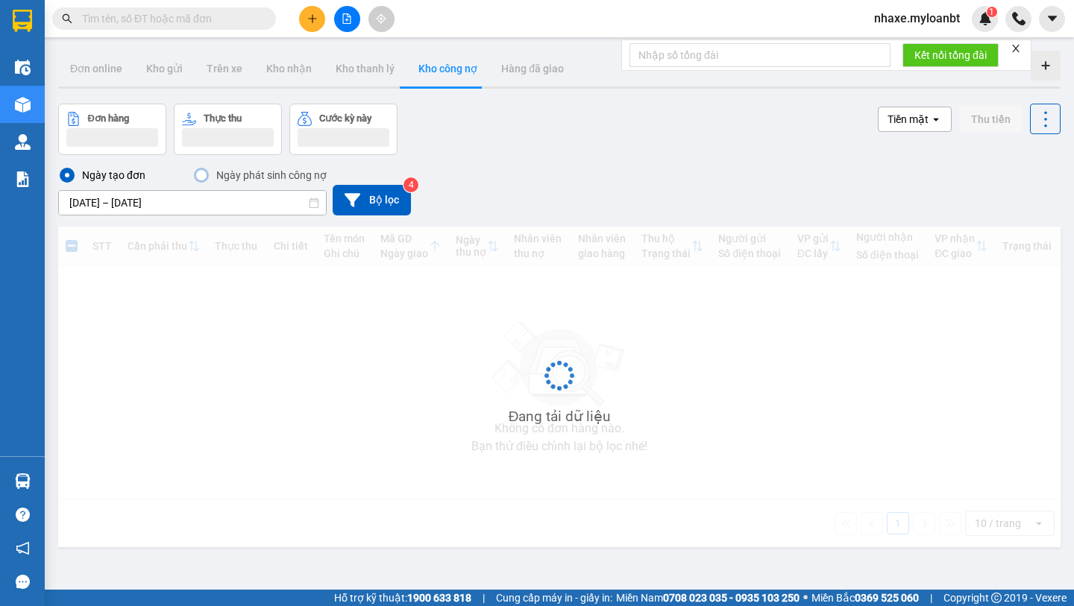
scroll to position [0, 1]
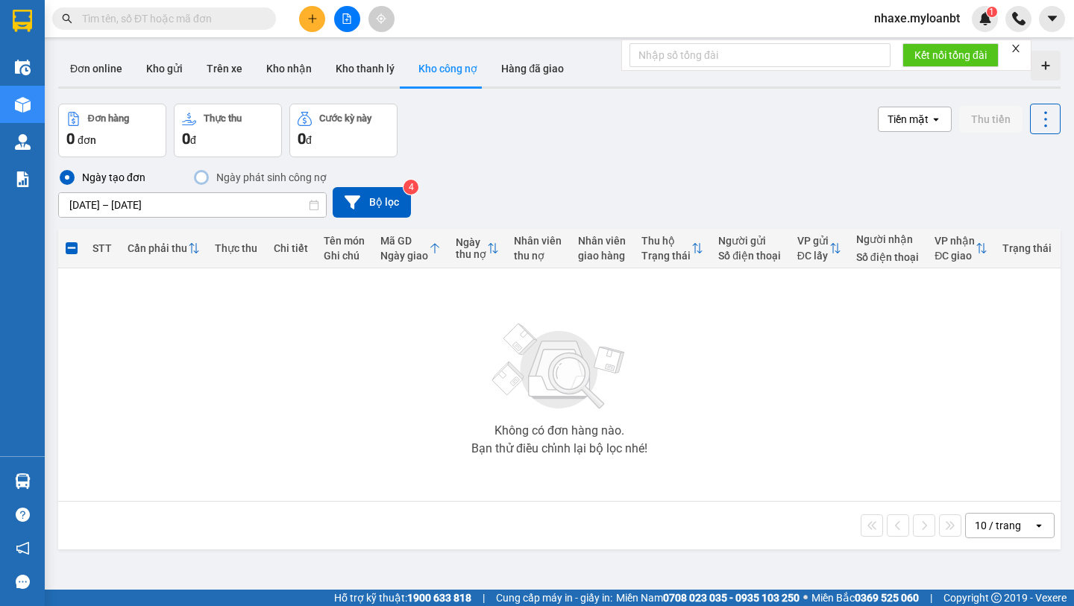
click at [252, 193] on input "01/08/2025 – 31/08/2025" at bounding box center [192, 205] width 267 height 24
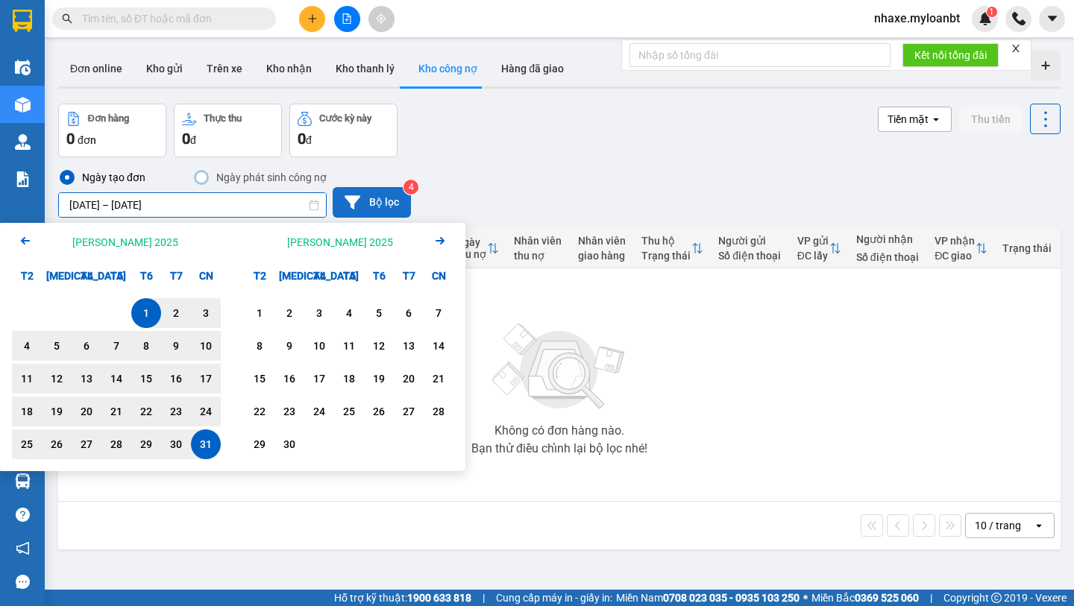
click at [398, 204] on button "Bộ lọc" at bounding box center [372, 202] width 78 height 31
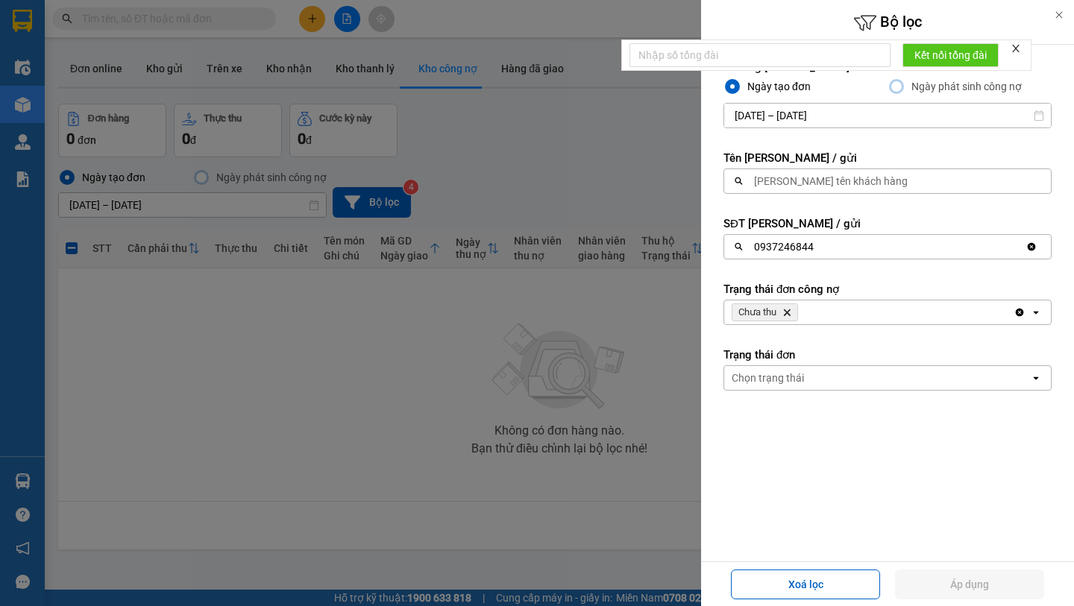
click at [793, 312] on span "Chưa thu Delete" at bounding box center [765, 313] width 66 height 18
click at [788, 309] on icon "Delete" at bounding box center [787, 312] width 9 height 9
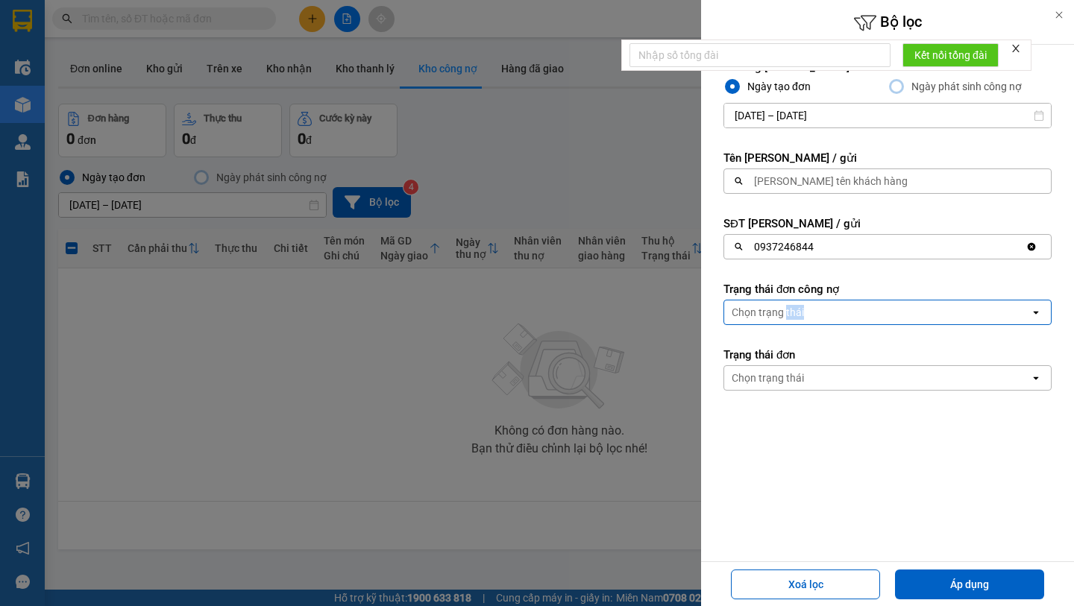
click at [788, 309] on div "Chọn trạng thái" at bounding box center [768, 312] width 72 height 15
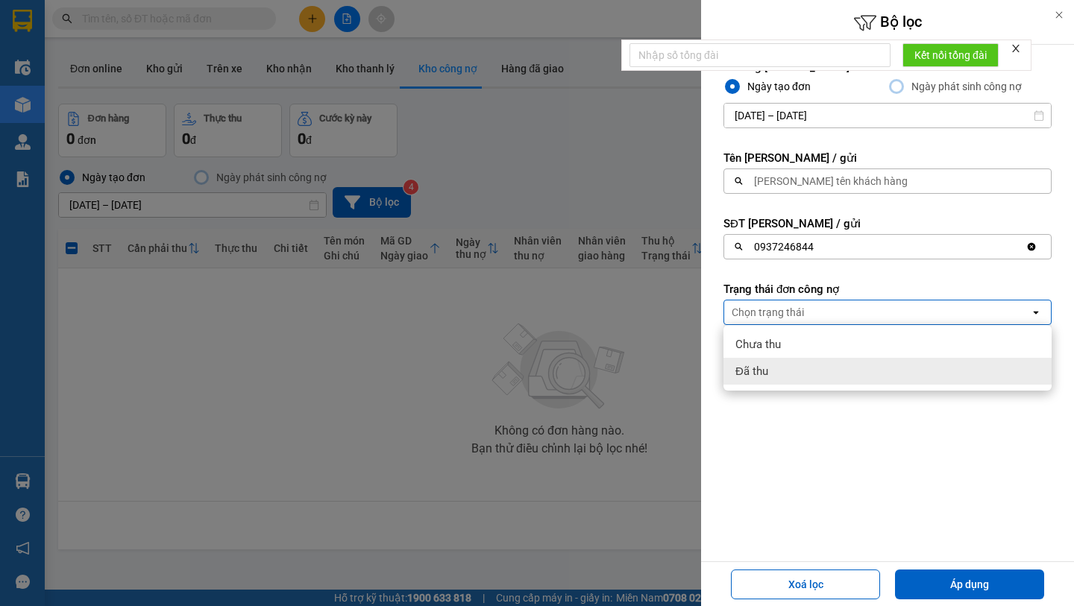
click at [796, 383] on div "Đã thu" at bounding box center [888, 371] width 328 height 27
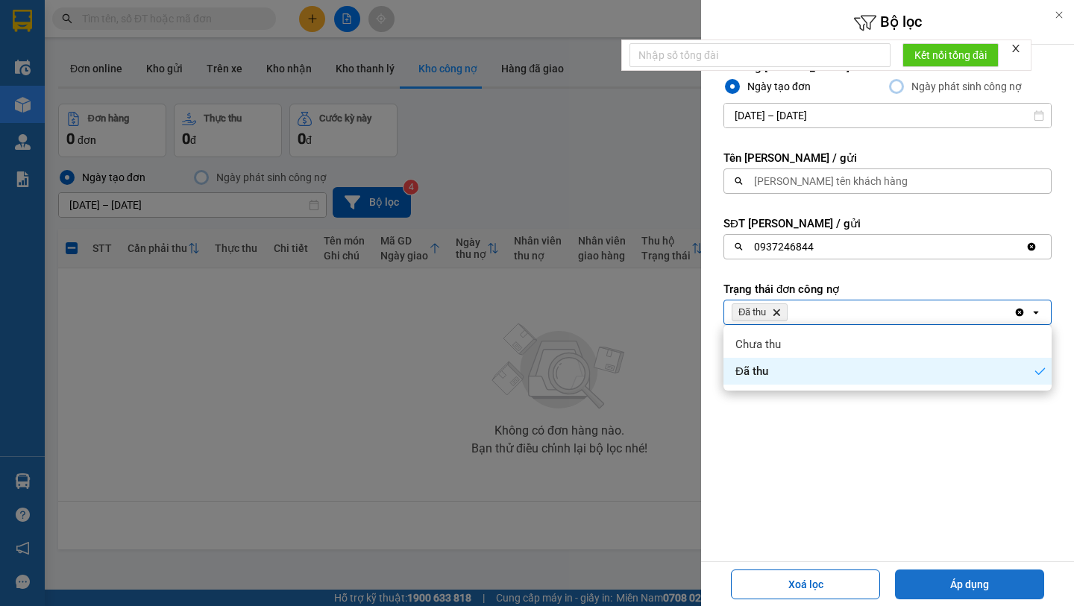
click at [983, 574] on button "Áp dụng" at bounding box center [969, 585] width 149 height 30
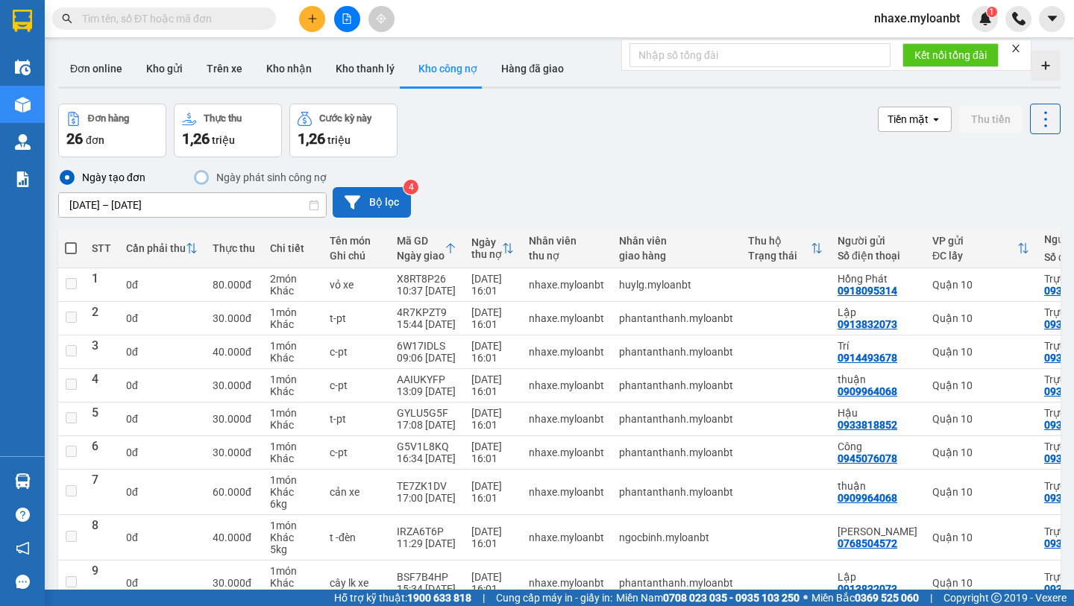
click at [383, 198] on button "Bộ lọc" at bounding box center [372, 202] width 78 height 31
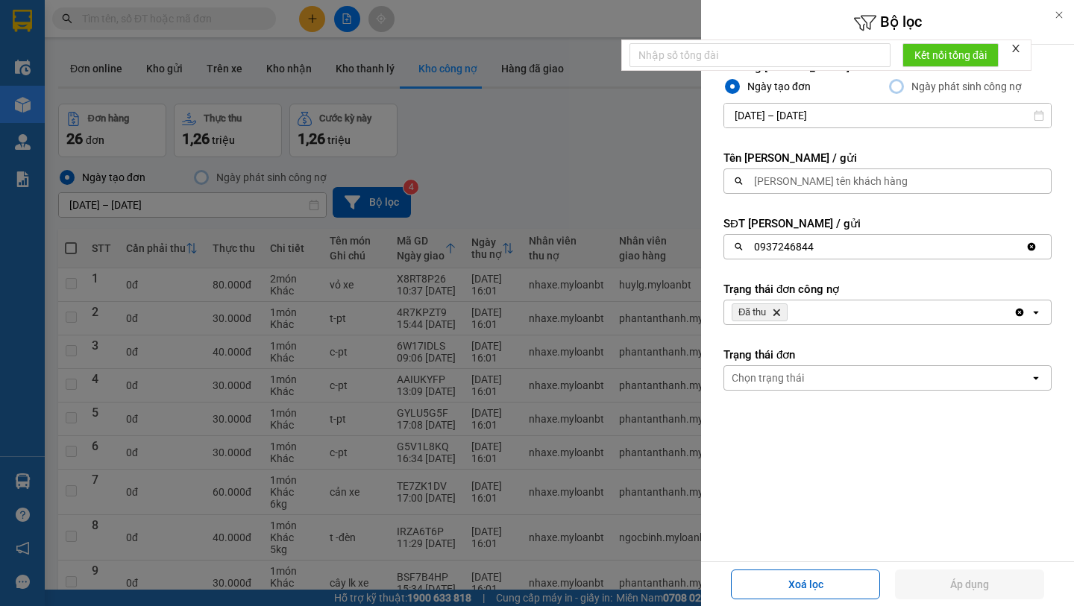
click at [783, 311] on span "Đã thu Delete" at bounding box center [760, 313] width 56 height 18
click at [778, 311] on icon "Đã thu, close by backspace" at bounding box center [777, 313] width 7 height 7
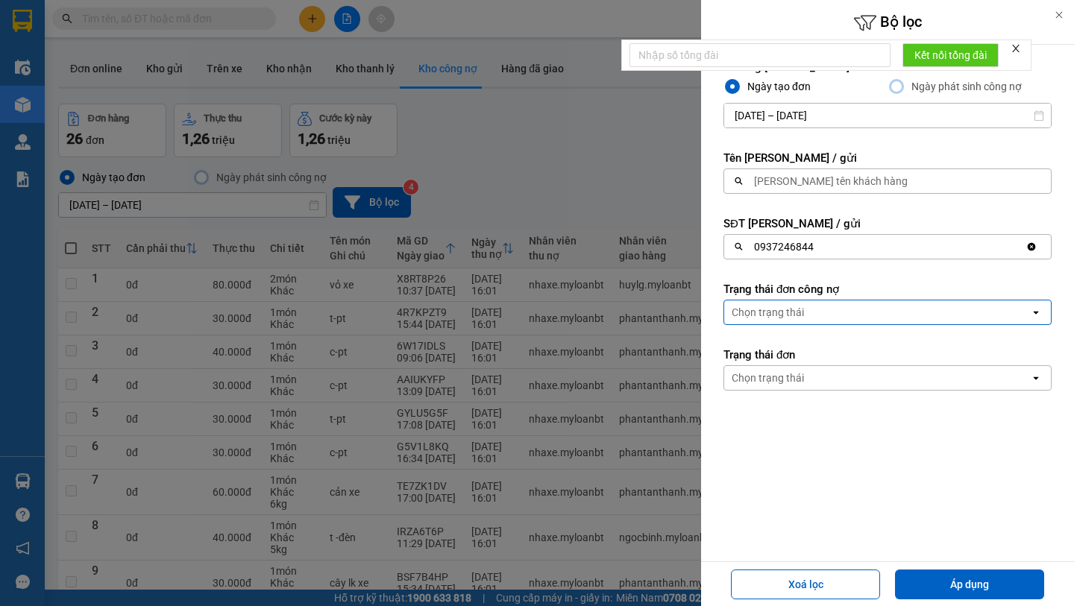
click at [778, 311] on div "Chọn trạng thái" at bounding box center [768, 312] width 72 height 15
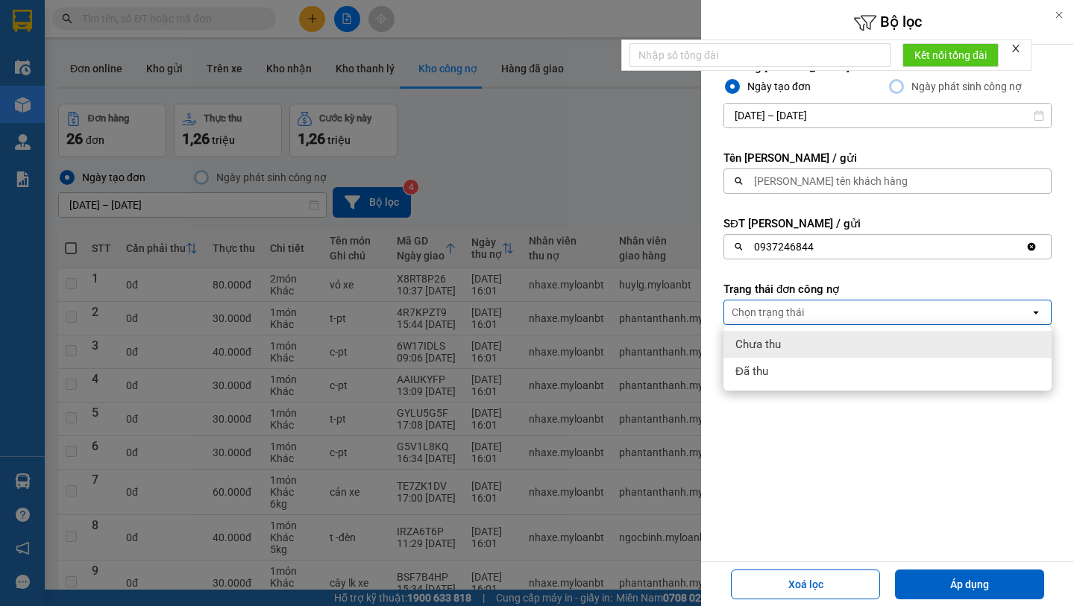
click at [559, 201] on div at bounding box center [537, 303] width 1074 height 606
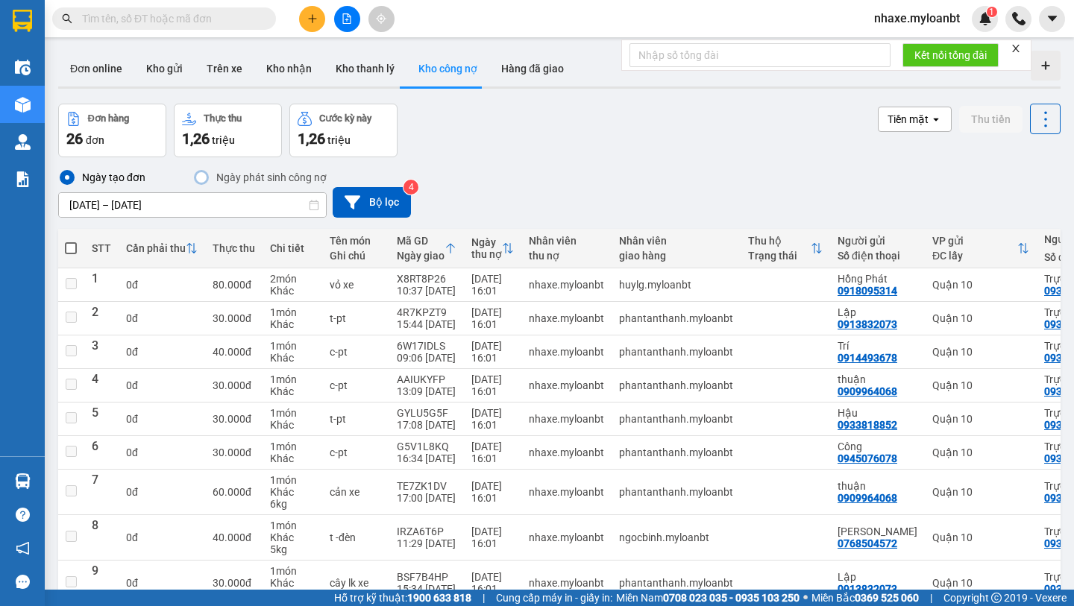
click at [374, 181] on div "Ngày tạo đơn Ngày phát sinh công nợ 01/08/2025 – 31/08/2025 Press the down arro…" at bounding box center [559, 193] width 1003 height 49
click at [377, 198] on button "Bộ lọc" at bounding box center [372, 202] width 78 height 31
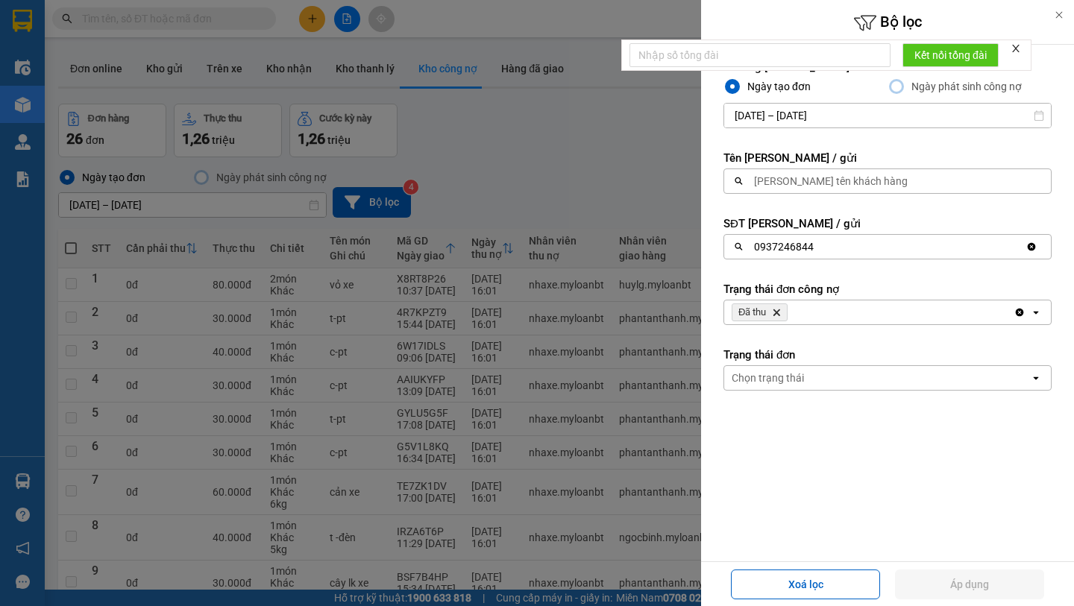
click at [773, 310] on icon "Delete" at bounding box center [776, 312] width 9 height 9
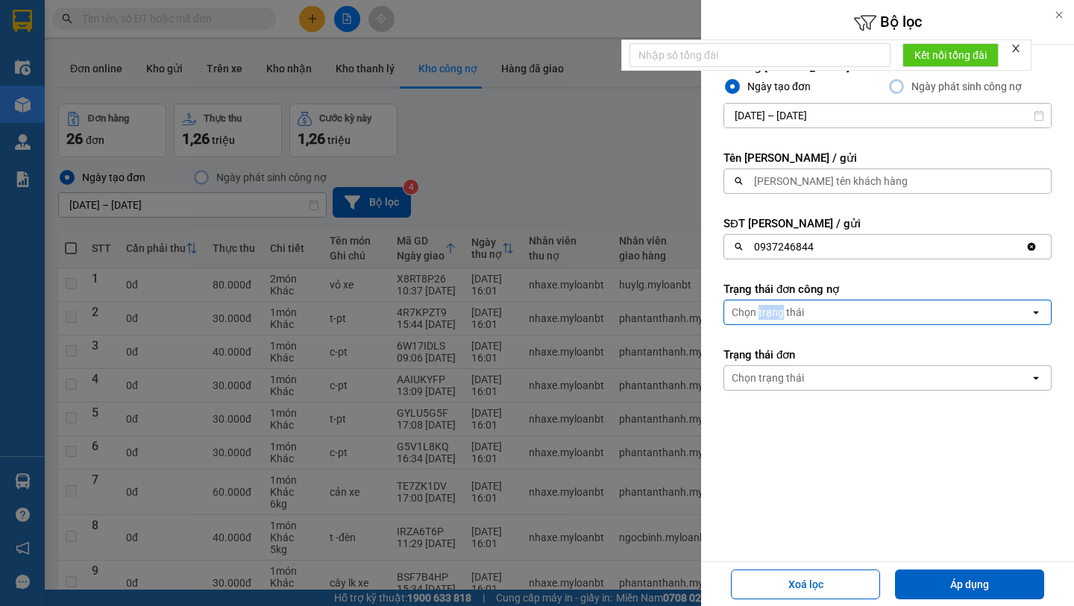
click at [773, 310] on div "Chọn trạng thái" at bounding box center [768, 312] width 72 height 15
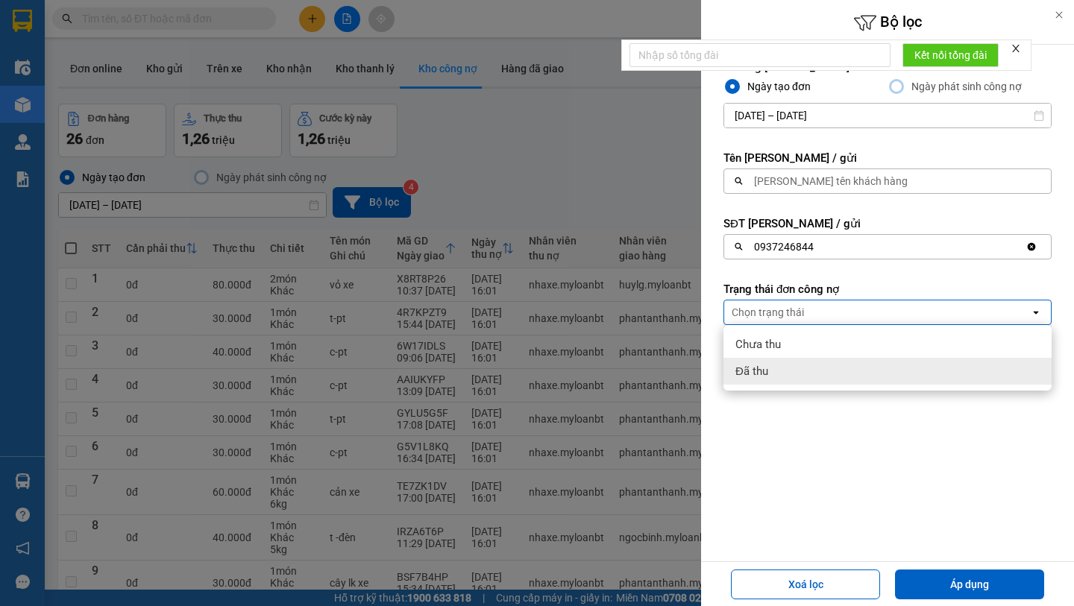
click at [780, 374] on div "Đã thu" at bounding box center [888, 371] width 328 height 27
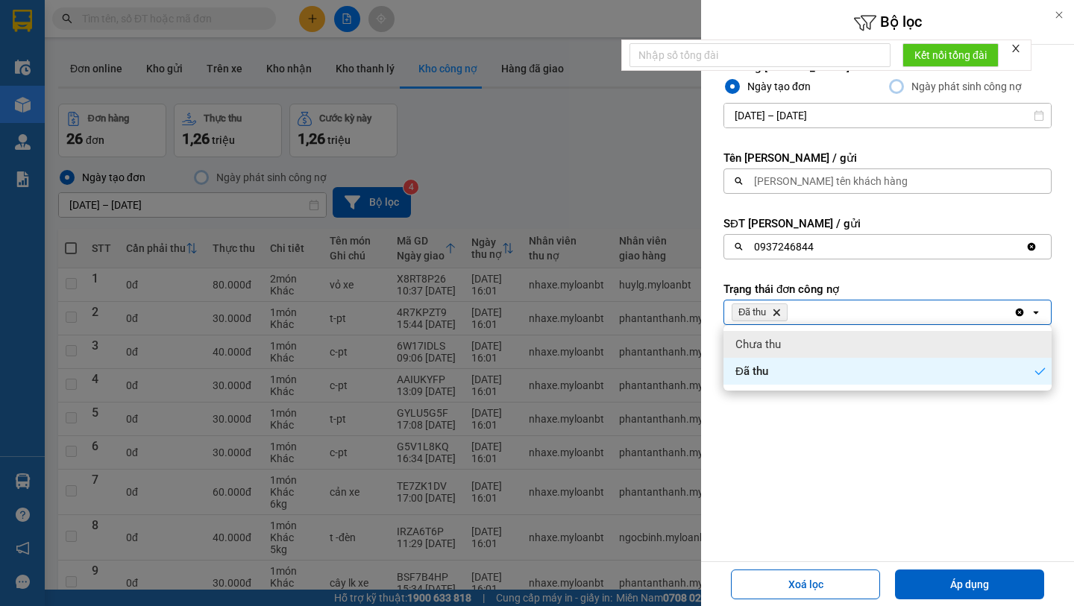
click at [777, 339] on span "Chưa thu" at bounding box center [759, 344] width 46 height 15
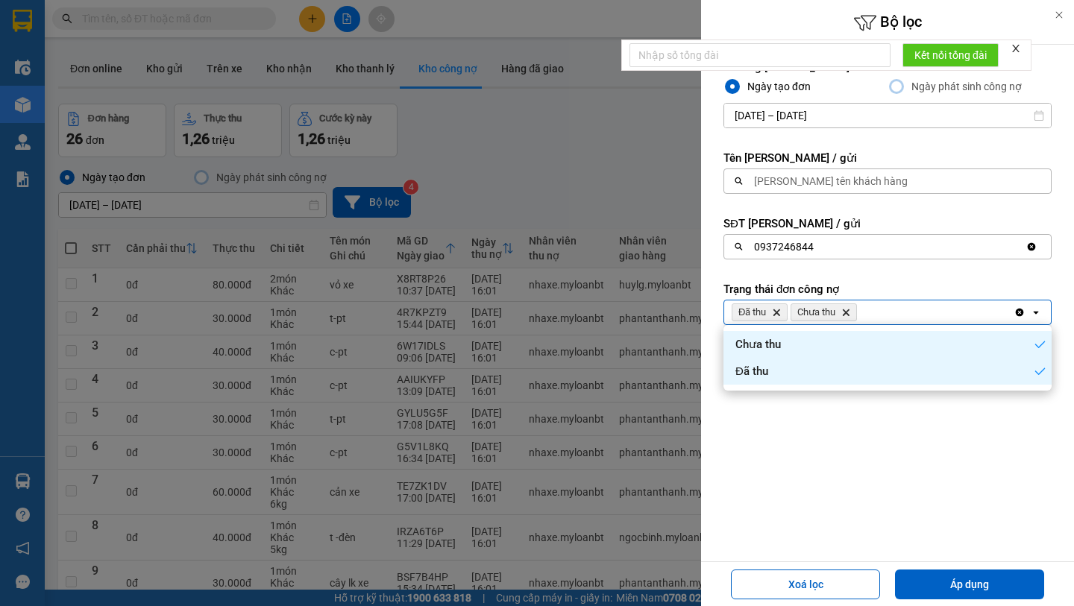
click at [779, 312] on icon "Delete" at bounding box center [776, 312] width 9 height 9
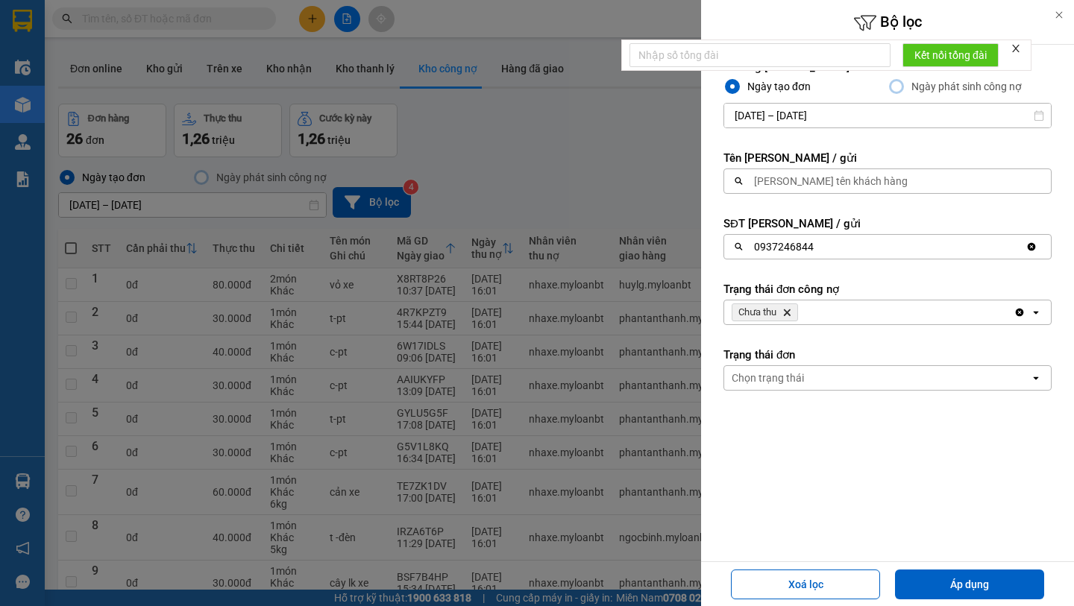
click at [1031, 246] on icon "Clear value" at bounding box center [1032, 247] width 12 height 12
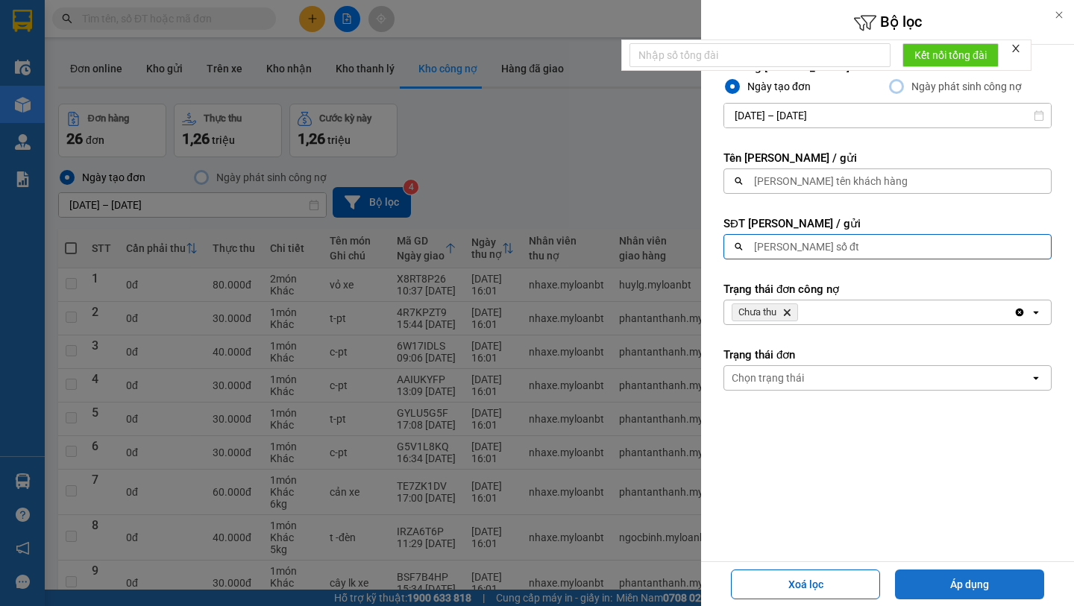
click at [959, 577] on button "Áp dụng" at bounding box center [969, 585] width 149 height 30
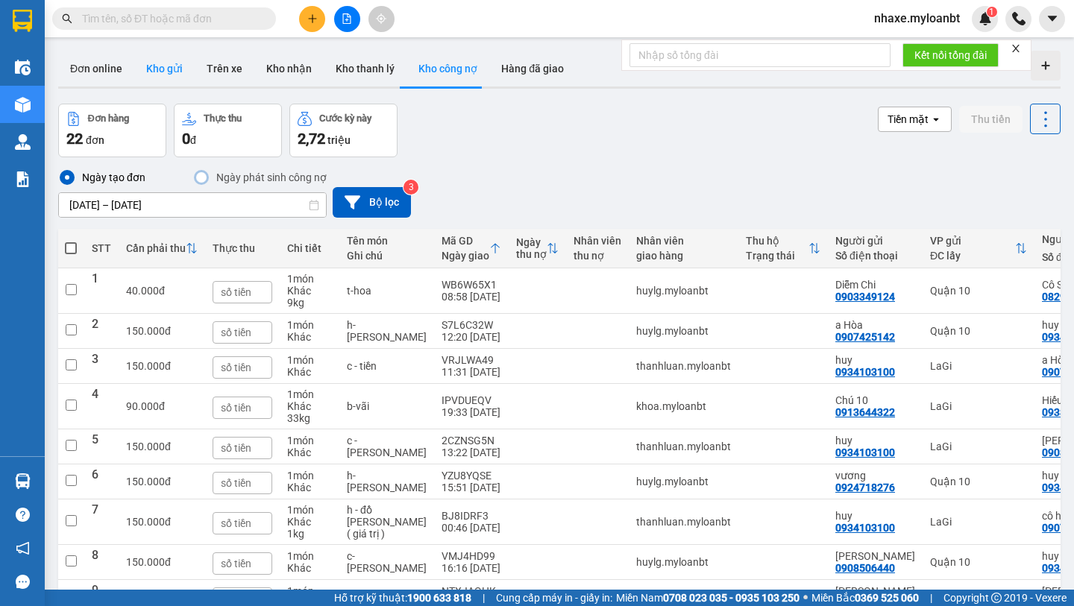
click at [181, 77] on button "Kho gửi" at bounding box center [164, 69] width 60 height 36
